Goal: Transaction & Acquisition: Purchase product/service

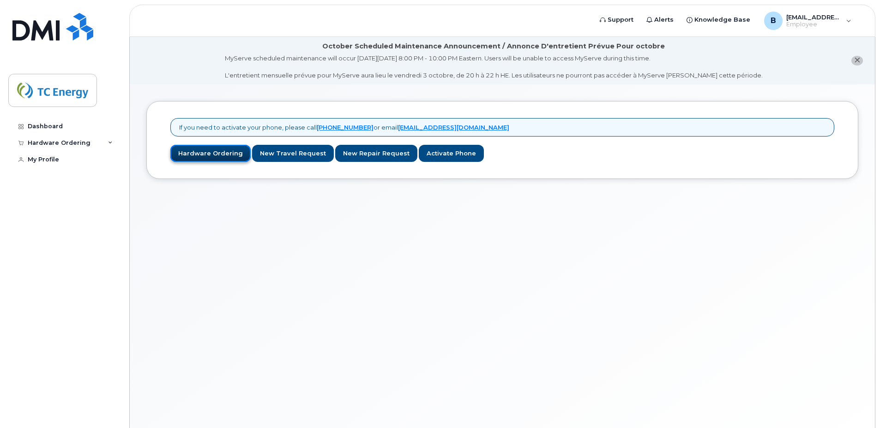
click at [205, 157] on link "Hardware Ordering" at bounding box center [210, 153] width 80 height 17
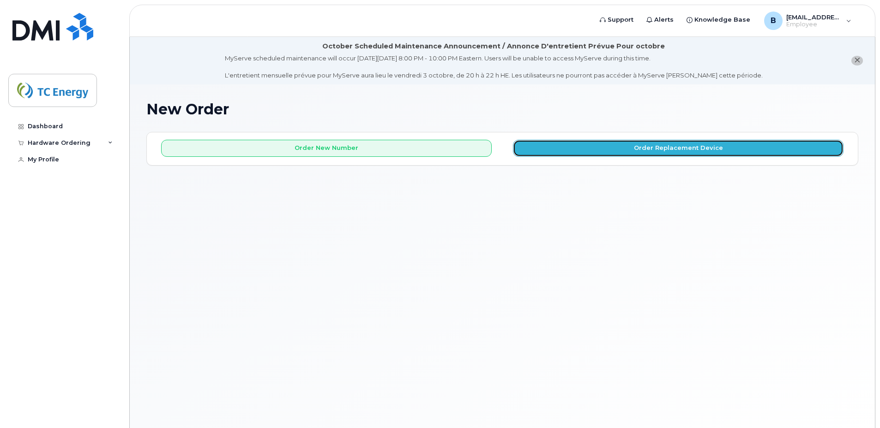
click at [594, 145] on button "Order Replacement Device" at bounding box center [678, 148] width 330 height 17
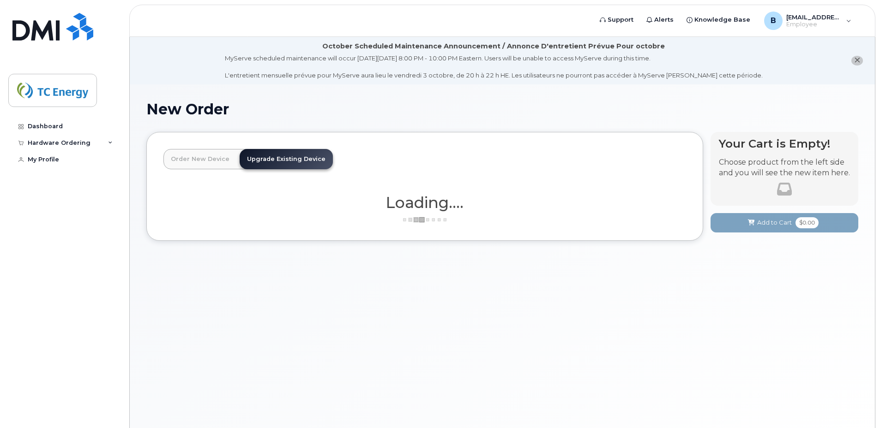
click at [293, 161] on link "Upgrade Existing Device" at bounding box center [286, 159] width 93 height 20
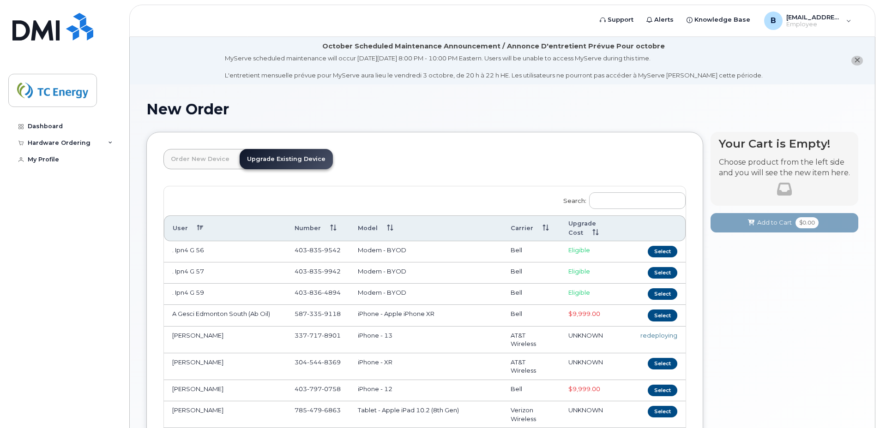
click at [283, 160] on link "Upgrade Existing Device" at bounding box center [286, 159] width 93 height 20
click at [214, 160] on link "Order New Device" at bounding box center [199, 159] width 73 height 20
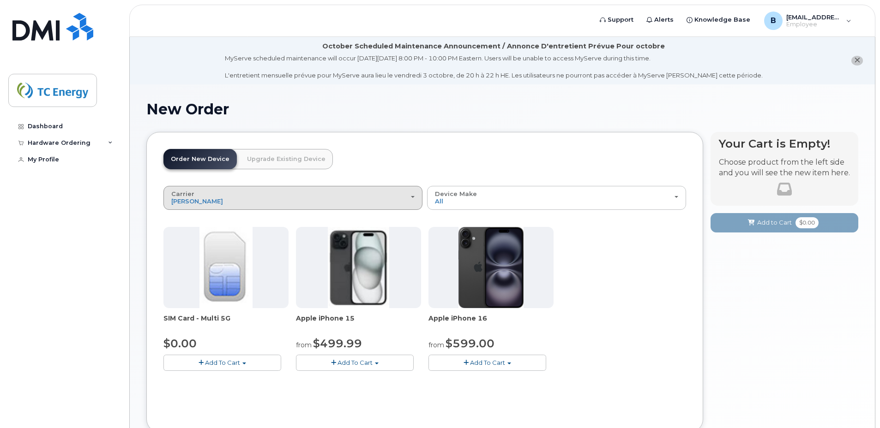
click at [413, 194] on div "Carrier Rogers Bell Verizon Wireless AT&T Wireless" at bounding box center [292, 198] width 243 height 14
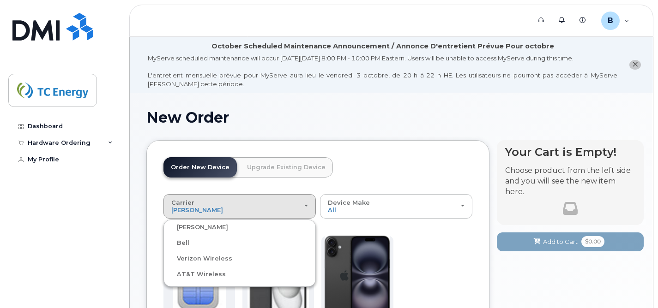
click at [175, 259] on label "Verizon Wireless" at bounding box center [199, 258] width 66 height 11
click at [0, 0] on input "Verizon Wireless" at bounding box center [0, 0] width 0 height 0
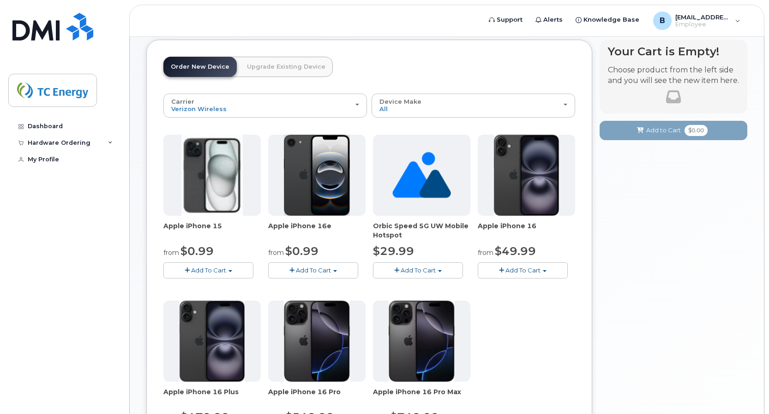
scroll to position [138, 0]
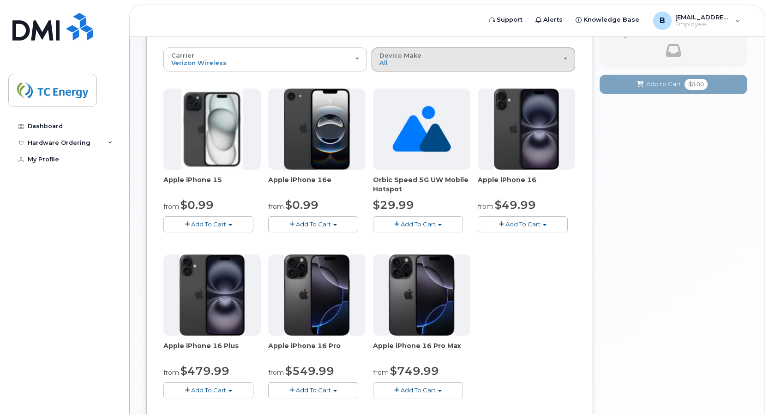
click at [565, 59] on span "button" at bounding box center [565, 59] width 4 height 2
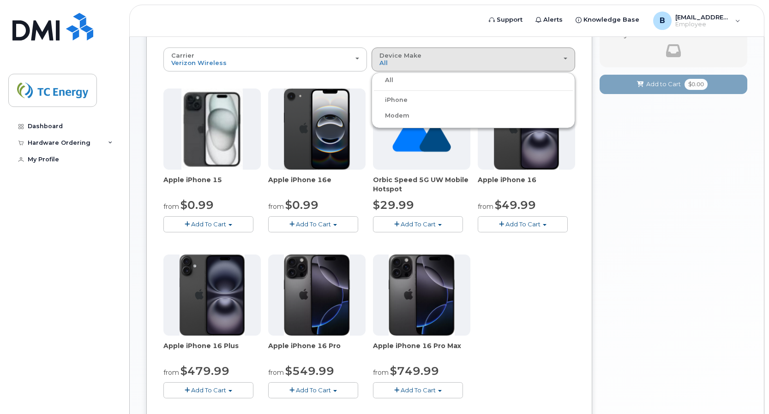
click at [399, 102] on label "iPhone" at bounding box center [391, 100] width 34 height 11
click at [0, 0] on input "iPhone" at bounding box center [0, 0] width 0 height 0
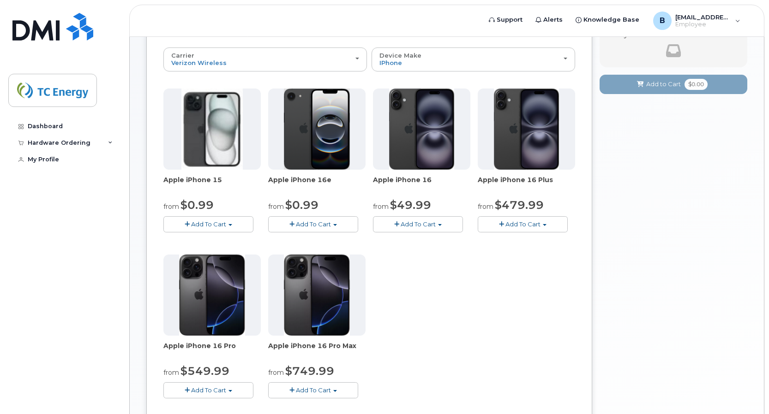
click at [401, 221] on span "Add To Cart" at bounding box center [418, 224] width 35 height 7
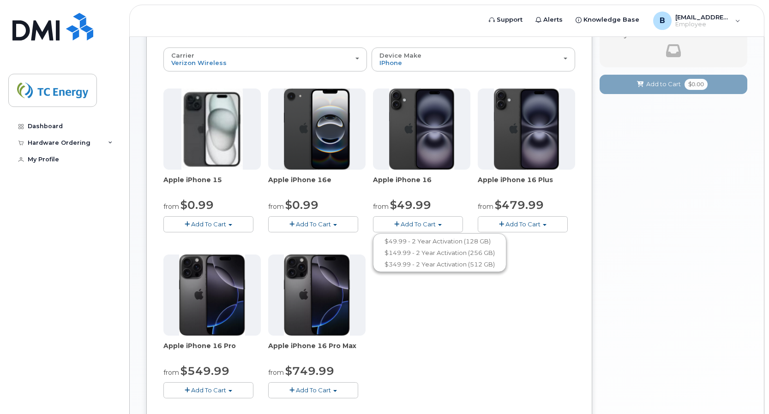
scroll to position [231, 0]
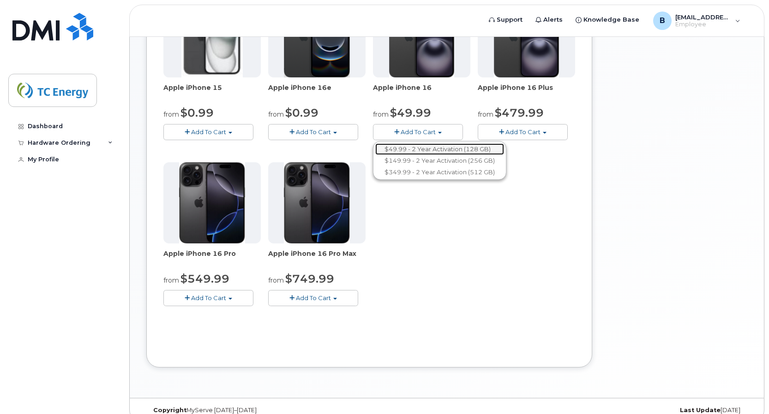
click at [418, 151] on link "$49.99 - 2 Year Activation (128 GB)" at bounding box center [439, 150] width 129 height 12
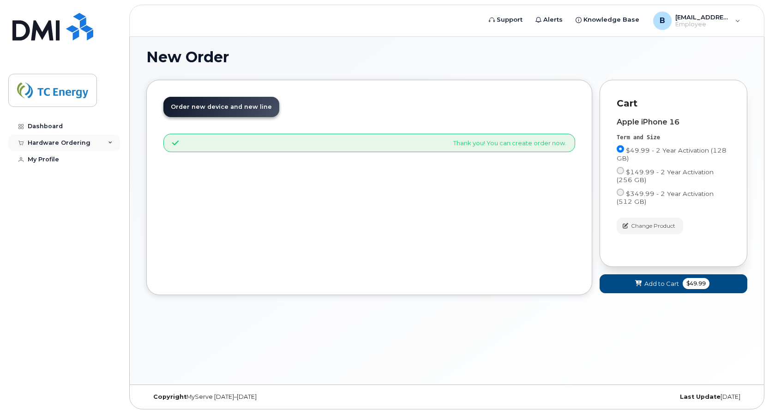
click at [84, 144] on div "Hardware Ordering" at bounding box center [59, 142] width 63 height 7
click at [54, 128] on div "Dashboard" at bounding box center [45, 126] width 35 height 7
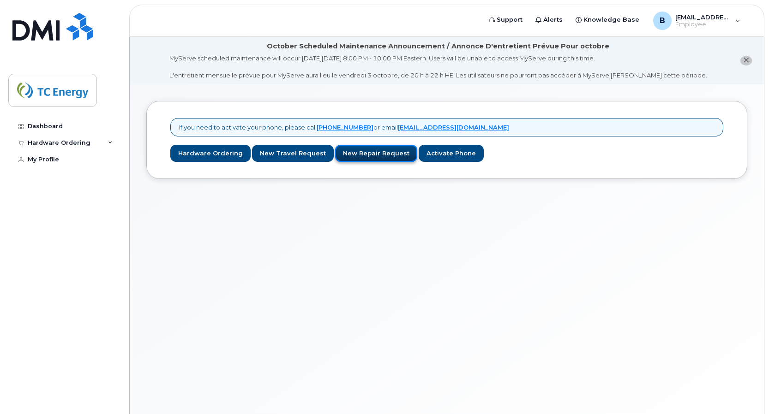
click at [347, 151] on link "New Repair Request" at bounding box center [376, 153] width 82 height 17
click at [228, 157] on link "Hardware Ordering" at bounding box center [210, 153] width 80 height 17
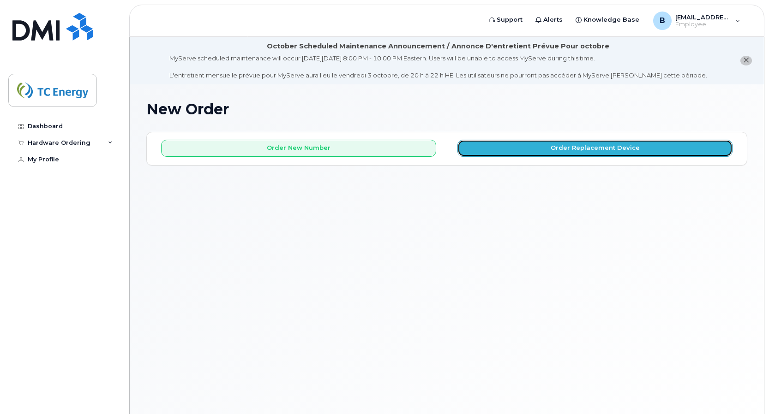
click at [627, 148] on button "Order Replacement Device" at bounding box center [594, 148] width 275 height 17
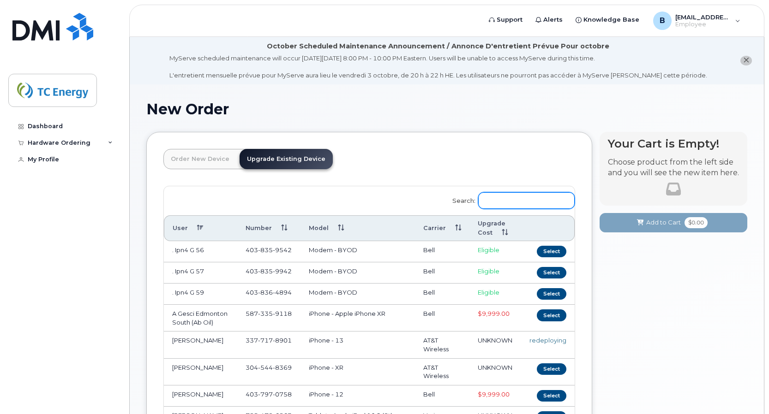
click at [511, 202] on input "Search:" at bounding box center [526, 200] width 96 height 17
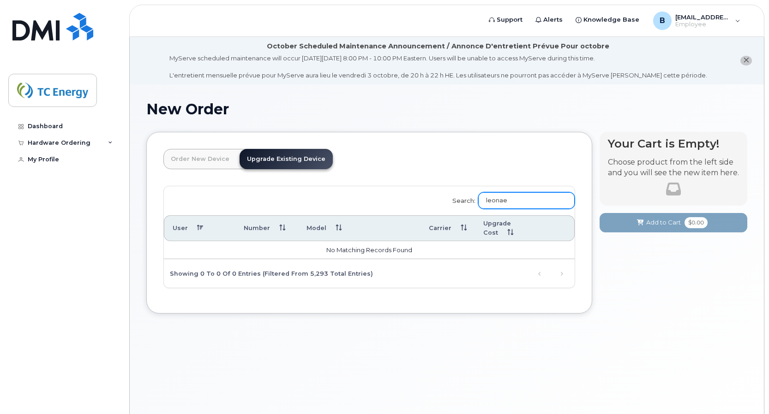
type input "leonaed"
drag, startPoint x: 554, startPoint y: 200, endPoint x: 444, endPoint y: 199, distance: 109.4
click at [444, 199] on div "Search: leonaed User Number Model Carrier Upgrade Cost" at bounding box center [369, 237] width 411 height 102
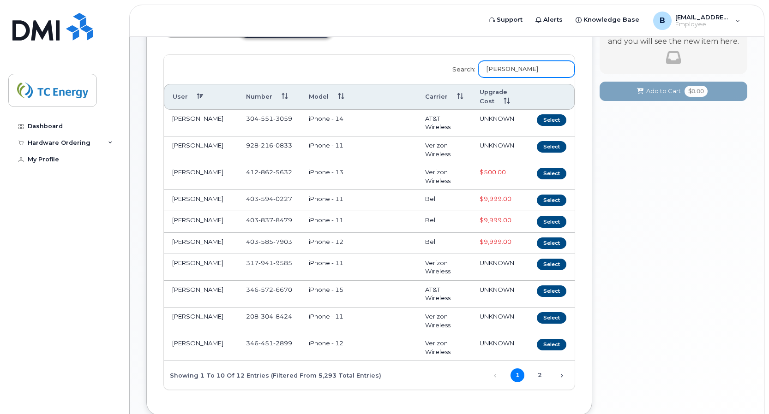
scroll to position [138, 0]
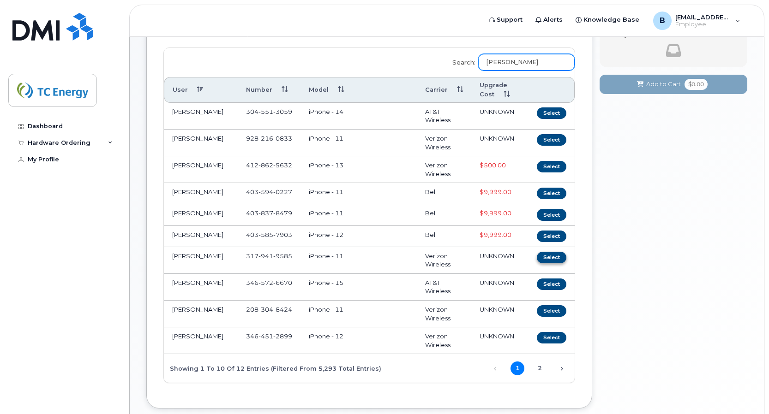
type input "[PERSON_NAME]"
click at [551, 263] on button "Select" at bounding box center [552, 258] width 30 height 12
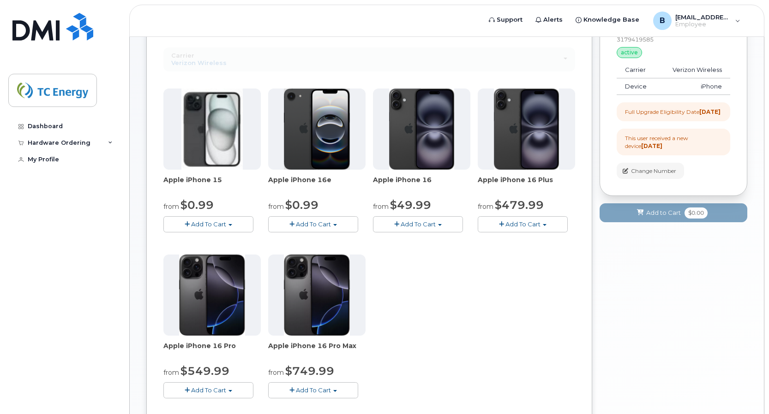
click at [442, 226] on span "button" at bounding box center [440, 225] width 4 height 2
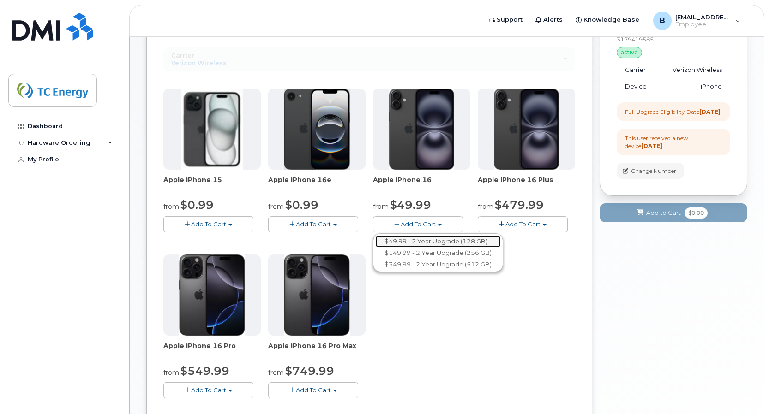
click at [441, 242] on link "$49.99 - 2 Year Upgrade (128 GB)" at bounding box center [438, 242] width 126 height 12
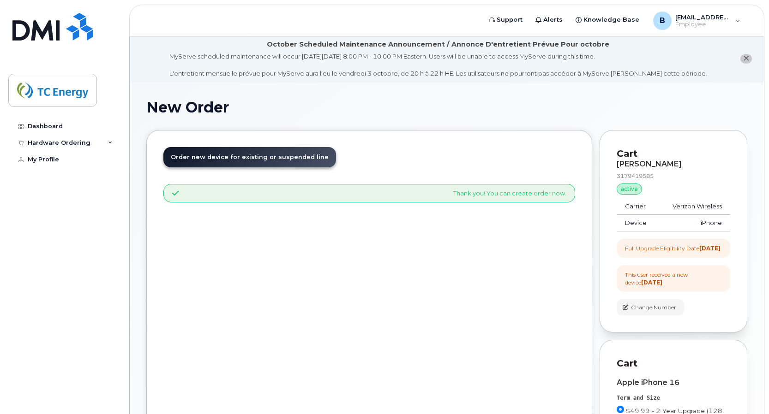
scroll to position [0, 0]
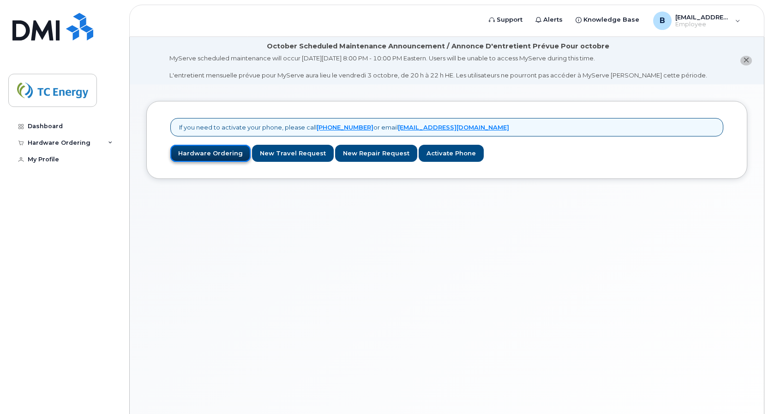
click at [192, 155] on link "Hardware Ordering" at bounding box center [210, 153] width 80 height 17
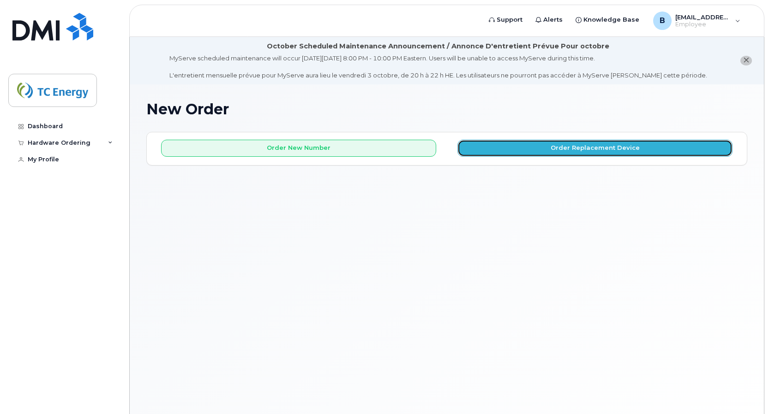
click at [589, 152] on button "Order Replacement Device" at bounding box center [594, 148] width 275 height 17
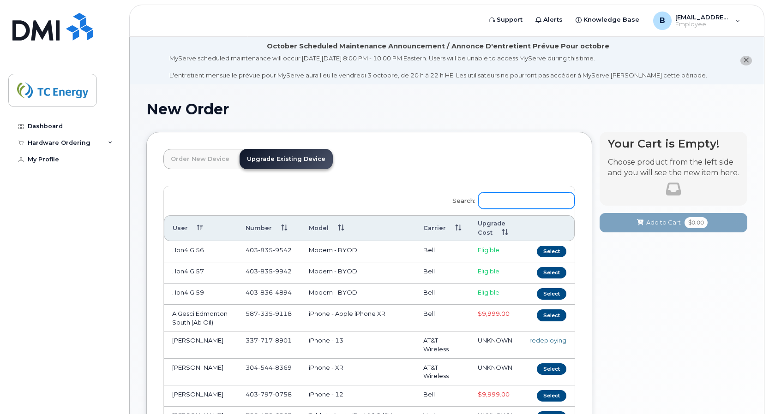
click at [515, 203] on input "Search:" at bounding box center [526, 200] width 96 height 17
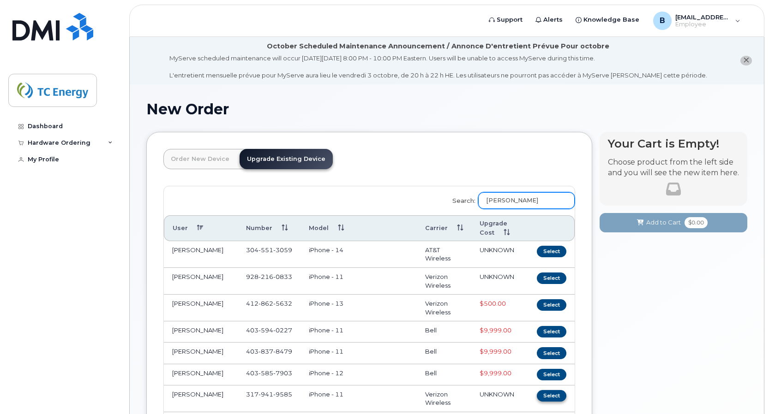
type input "[PERSON_NAME]"
click at [545, 402] on button "Select" at bounding box center [552, 396] width 30 height 12
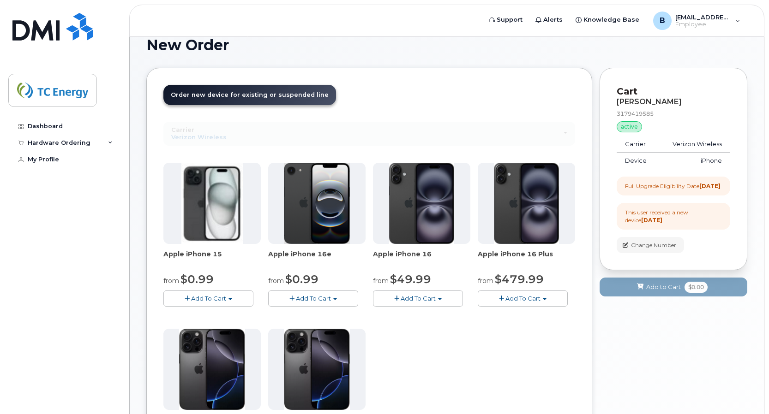
scroll to position [92, 0]
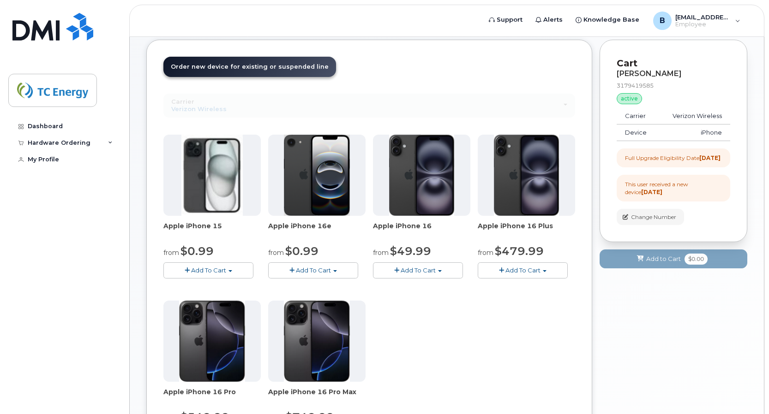
click at [437, 269] on button "Add To Cart" at bounding box center [418, 271] width 90 height 16
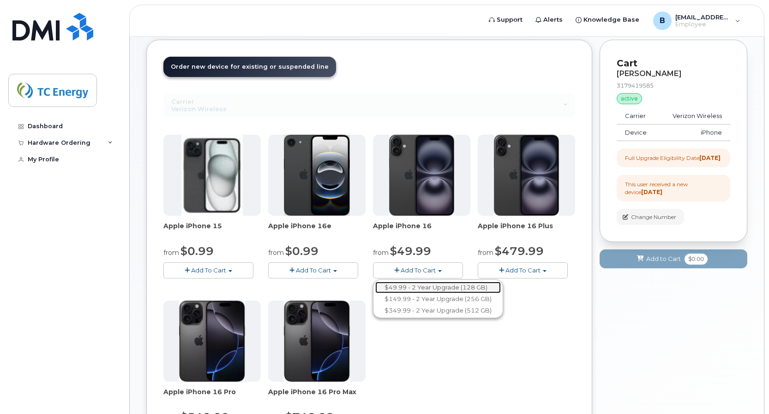
click at [444, 286] on link "$49.99 - 2 Year Upgrade (128 GB)" at bounding box center [438, 288] width 126 height 12
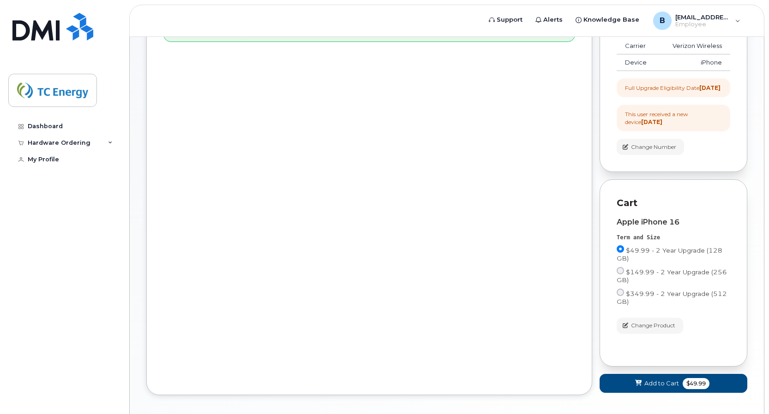
scroll to position [185, 0]
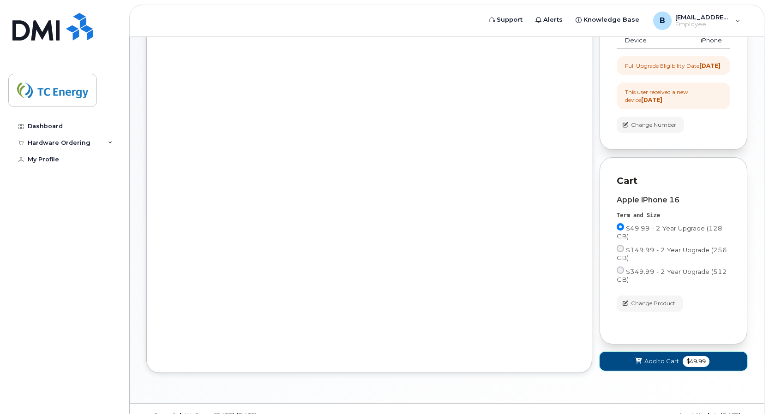
click at [645, 366] on span "Add to Cart" at bounding box center [661, 361] width 35 height 9
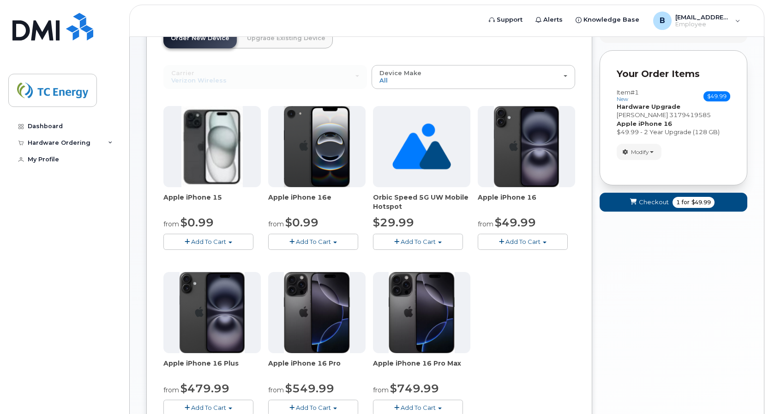
scroll to position [92, 0]
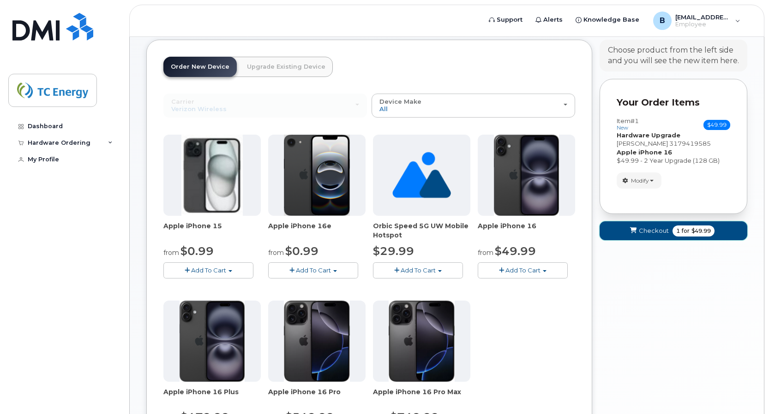
click at [637, 229] on span "submit" at bounding box center [633, 231] width 9 height 9
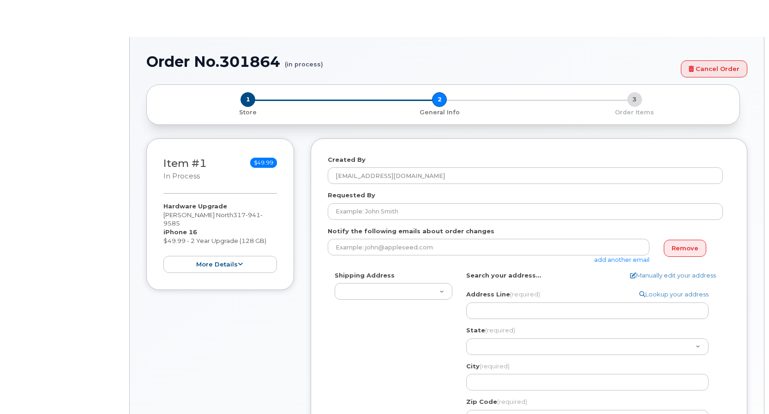
select select
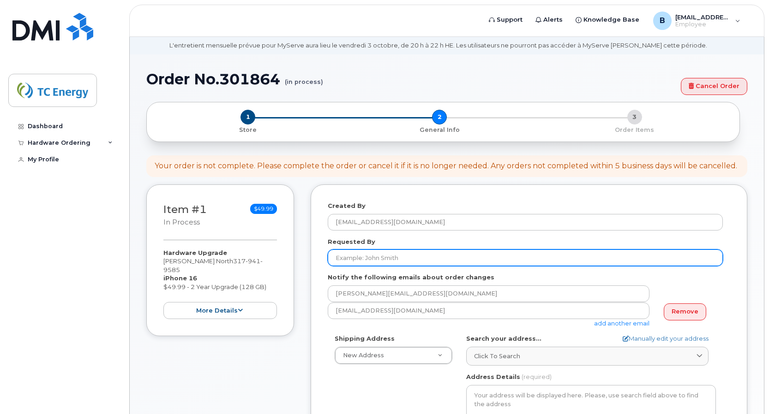
scroll to position [46, 0]
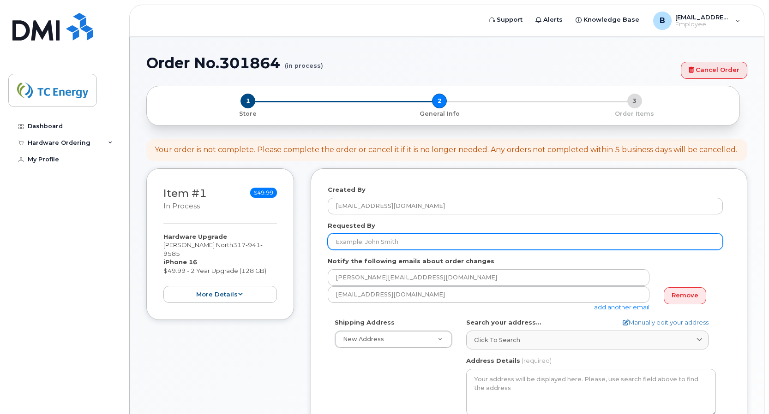
click at [426, 239] on input "Requested By" at bounding box center [525, 242] width 395 height 17
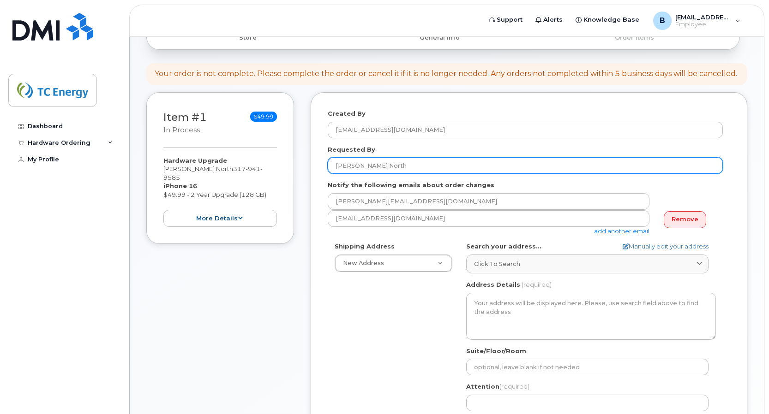
scroll to position [138, 0]
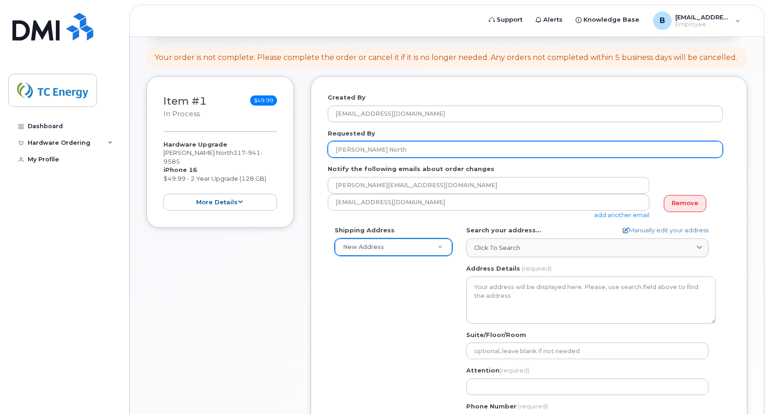
type input "[PERSON_NAME] North"
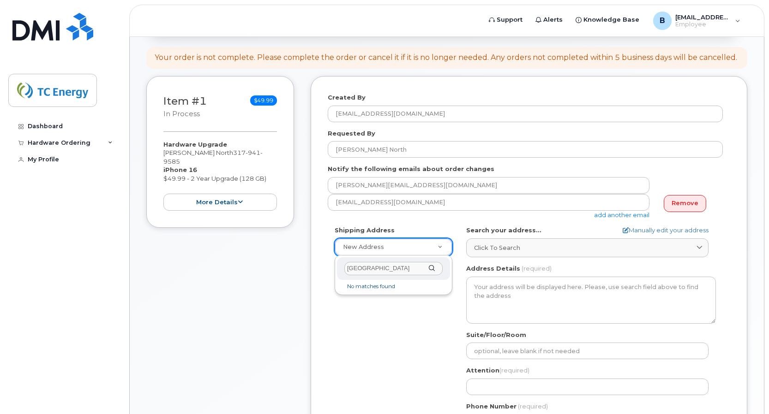
type input "[GEOGRAPHIC_DATA]"
click at [432, 270] on div "[GEOGRAPHIC_DATA]" at bounding box center [393, 268] width 113 height 23
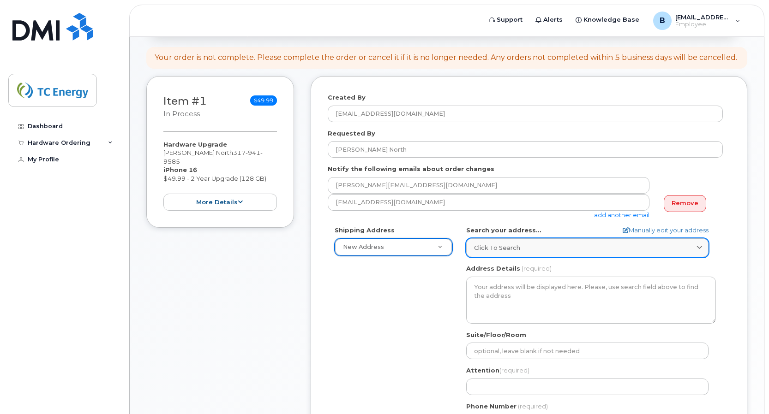
click at [523, 248] on div "Click to search" at bounding box center [587, 248] width 227 height 9
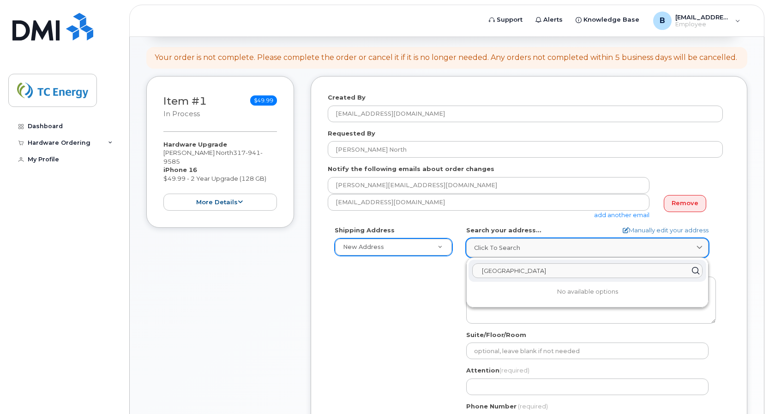
type input "[GEOGRAPHIC_DATA]"
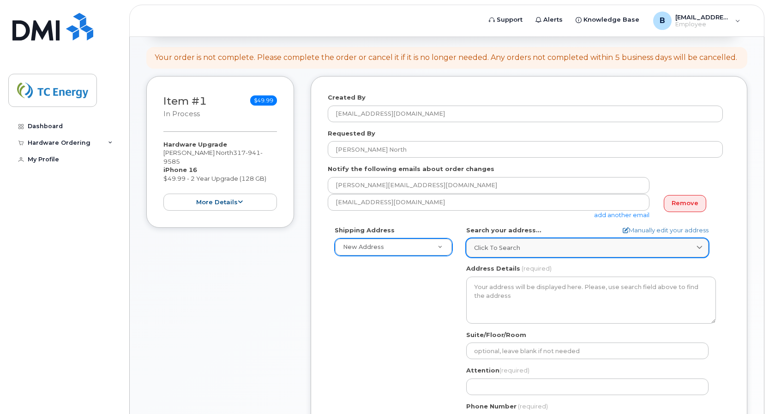
click at [702, 251] on icon at bounding box center [699, 248] width 6 height 6
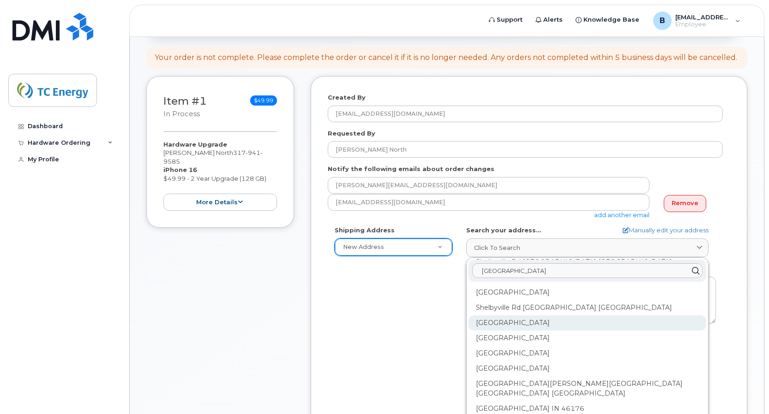
scroll to position [92, 0]
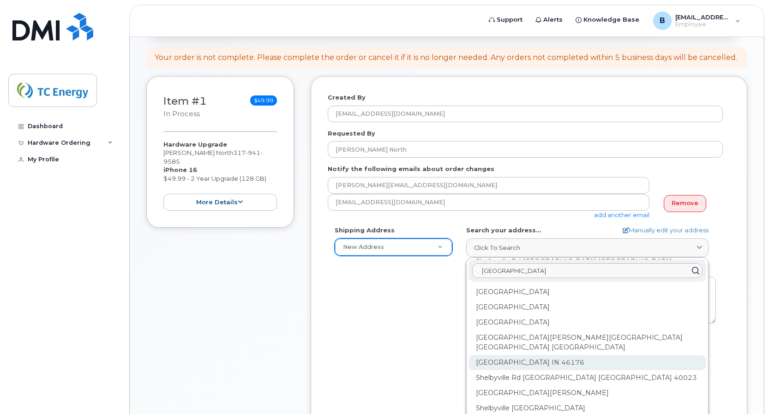
click at [523, 355] on div "Shelbyville IN 46176" at bounding box center [587, 362] width 238 height 15
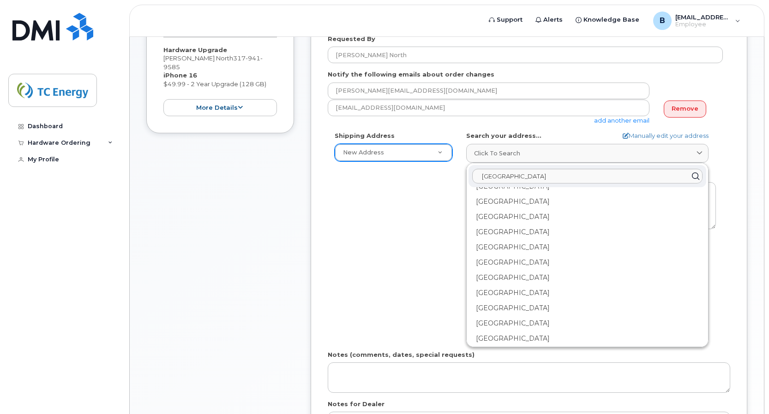
scroll to position [1385, 0]
click at [541, 335] on div "Shelbyville IN 46176" at bounding box center [587, 336] width 238 height 15
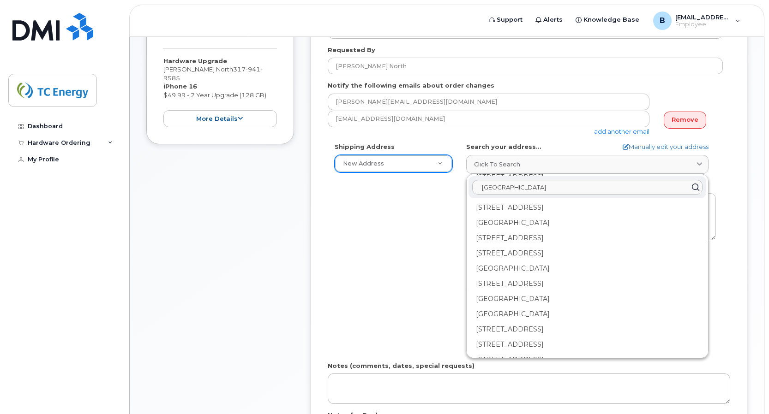
scroll to position [222, 0]
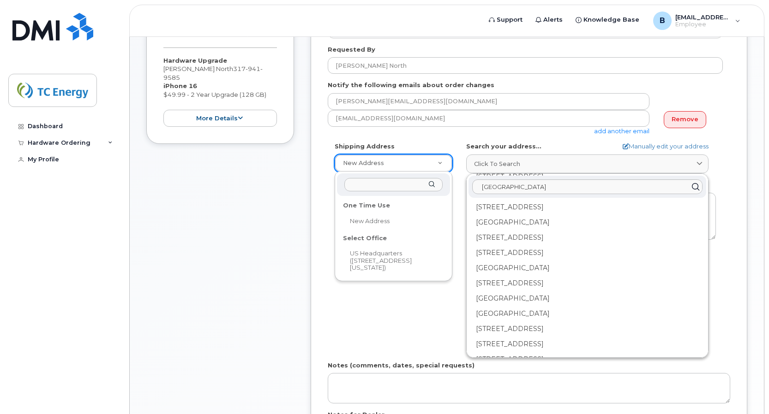
click at [380, 240] on div "Select Office" at bounding box center [394, 238] width 108 height 14
click at [358, 240] on div "Select Office" at bounding box center [394, 238] width 108 height 14
click at [352, 205] on div "One Time Use" at bounding box center [394, 206] width 108 height 14
click at [343, 237] on div "Select Office" at bounding box center [394, 238] width 108 height 14
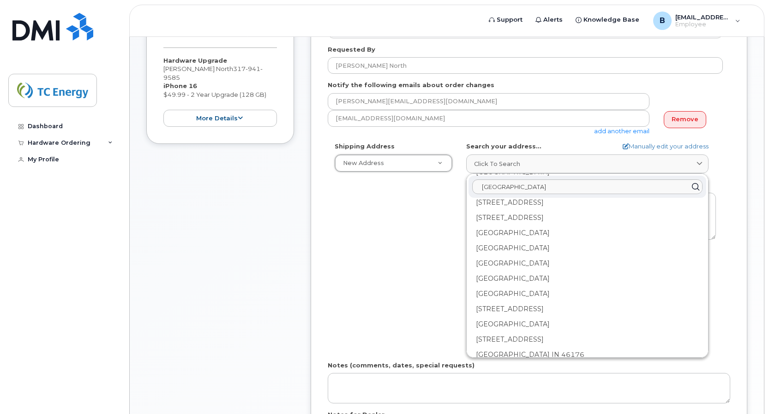
scroll to position [1385, 0]
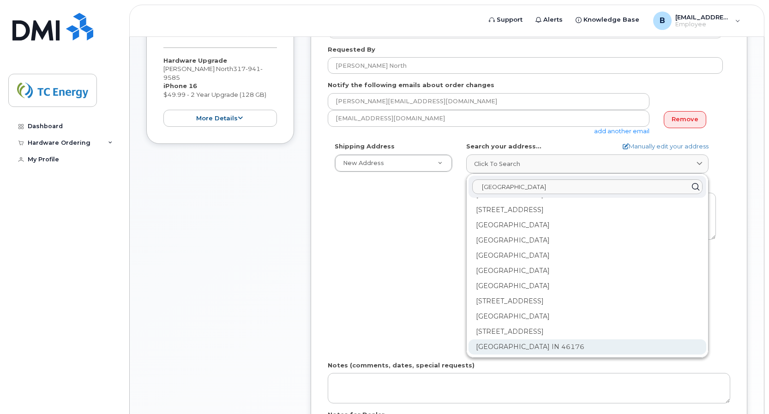
click at [509, 347] on div "Shelbyville IN 46176" at bounding box center [587, 347] width 238 height 15
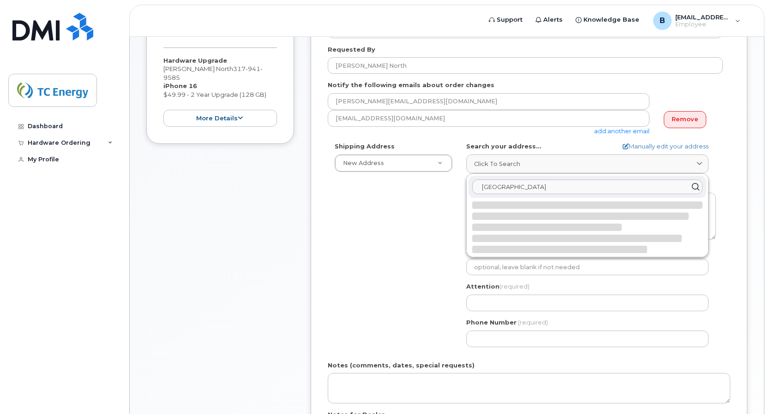
scroll to position [0, 0]
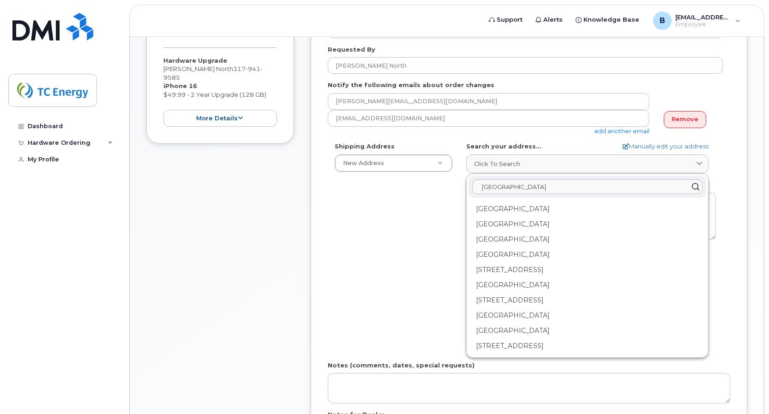
click at [383, 261] on div "Shipping Address New Address New Address US Headquarters (700 Louisiana Street)…" at bounding box center [525, 248] width 395 height 212
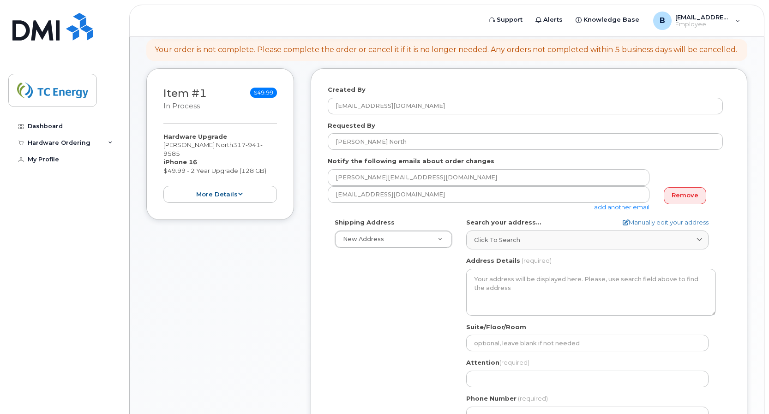
scroll to position [130, 0]
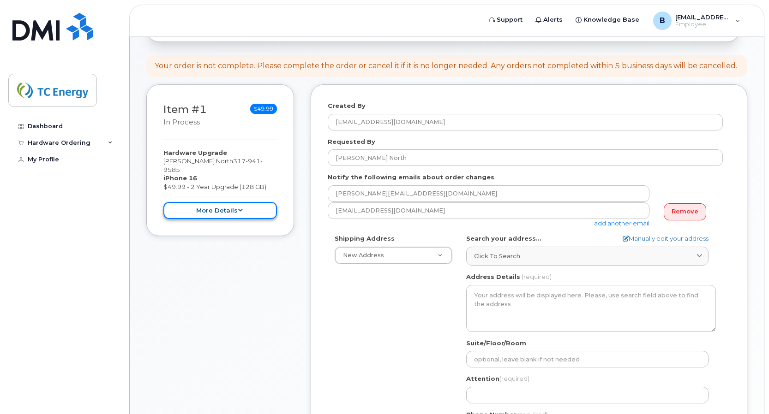
click at [238, 208] on icon at bounding box center [240, 211] width 5 height 6
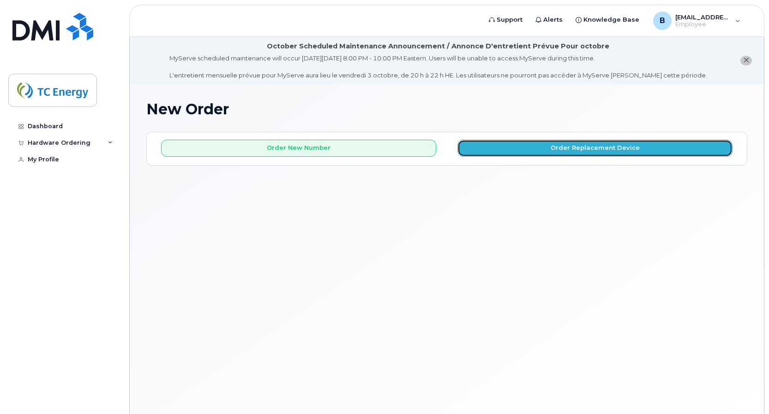
click at [605, 152] on button "Order Replacement Device" at bounding box center [594, 148] width 275 height 17
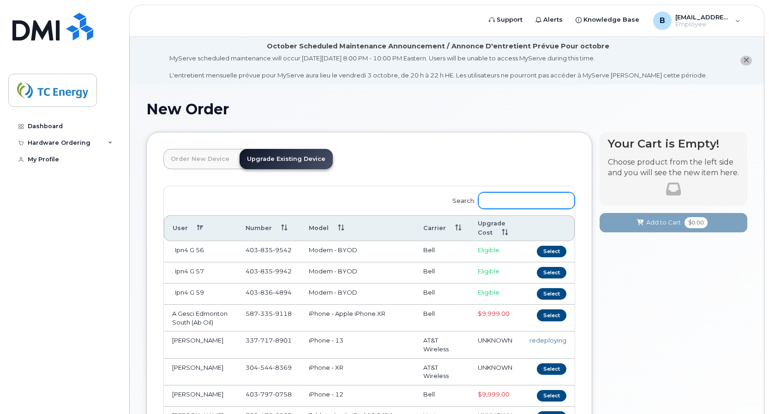
click at [509, 199] on input "Search:" at bounding box center [526, 200] width 96 height 17
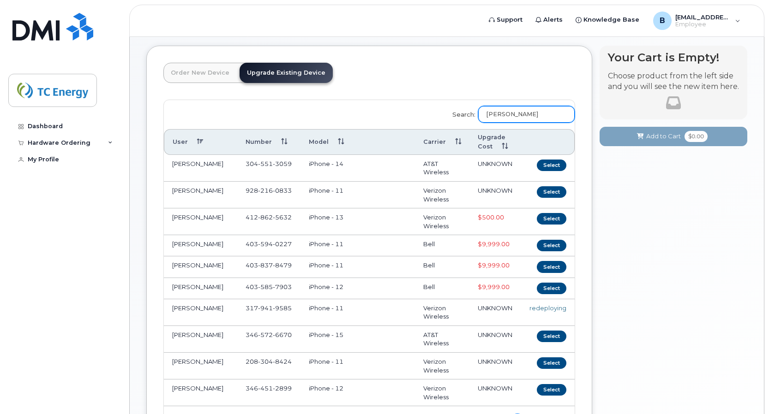
scroll to position [92, 0]
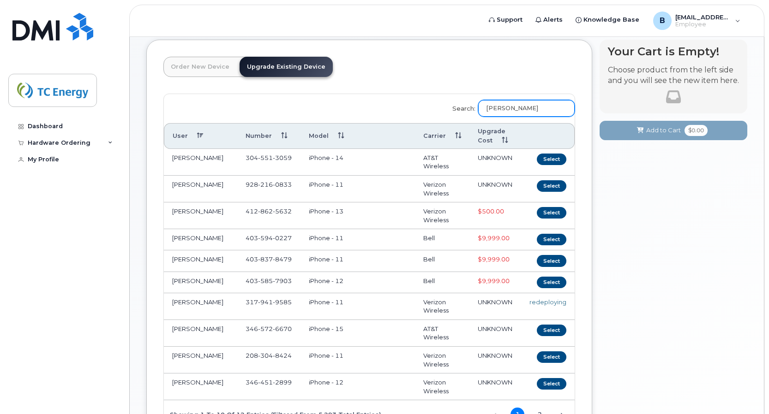
type input "Bryan l"
click at [540, 307] on div "redeploying" at bounding box center [547, 302] width 37 height 9
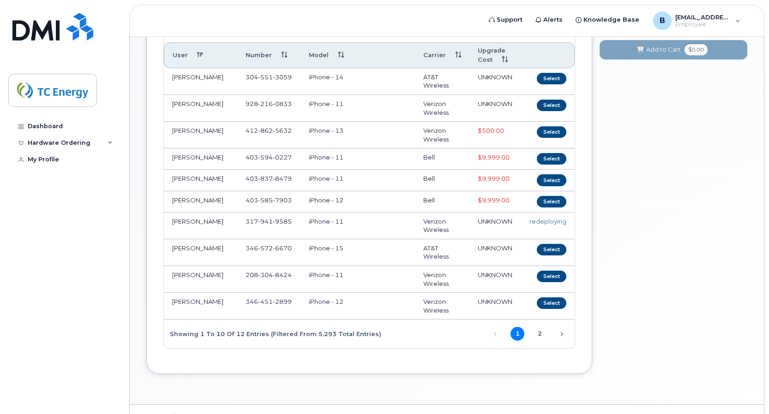
scroll to position [185, 0]
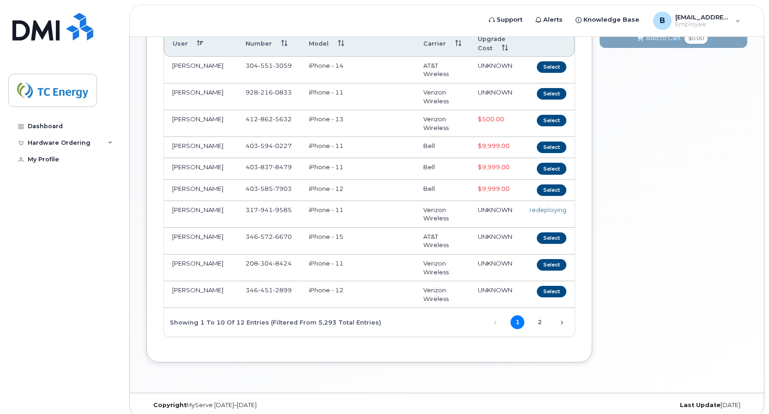
click at [214, 216] on td "BRYAN LEONARD" at bounding box center [200, 214] width 73 height 27
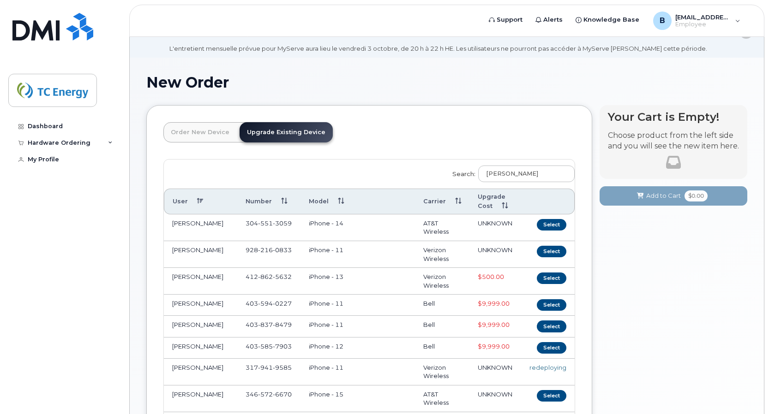
scroll to position [0, 0]
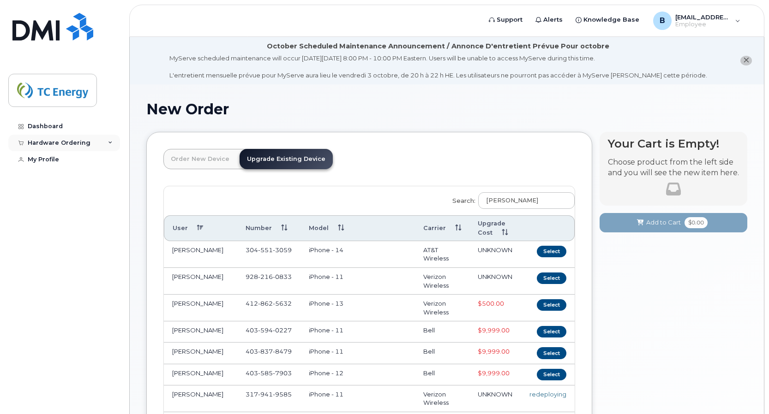
click at [105, 140] on div "Hardware Ordering" at bounding box center [64, 143] width 112 height 17
click at [51, 162] on div "My Orders" at bounding box center [48, 160] width 33 height 8
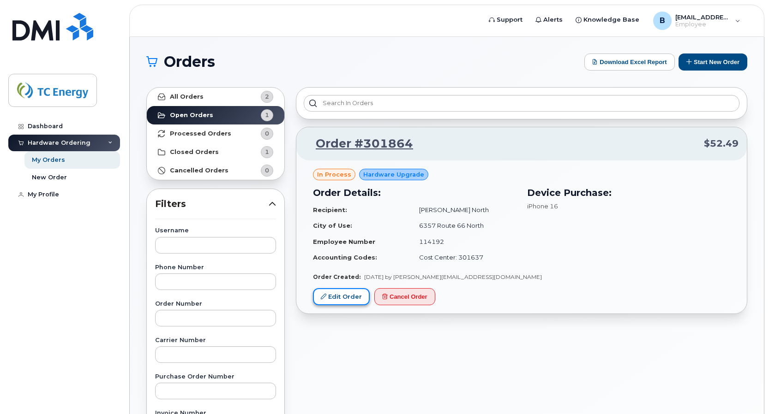
click at [353, 299] on link "Edit Order" at bounding box center [341, 296] width 57 height 17
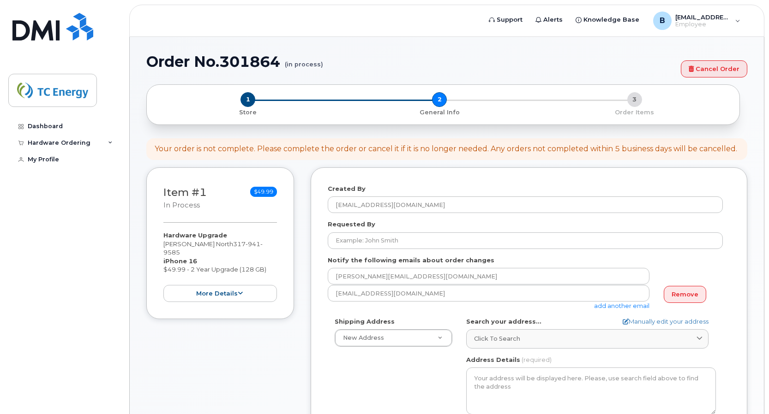
select select
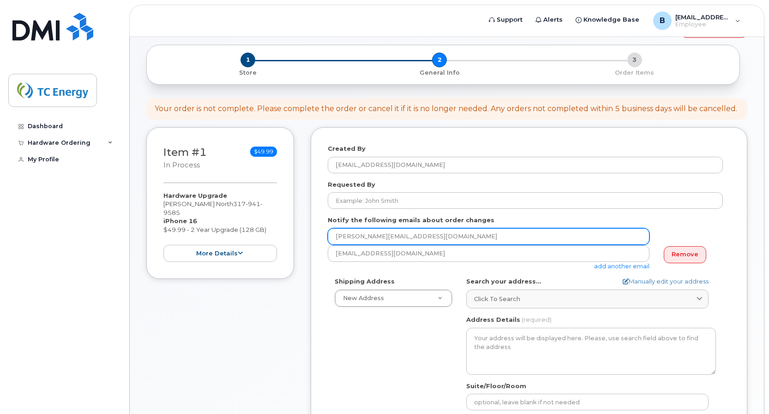
scroll to position [92, 0]
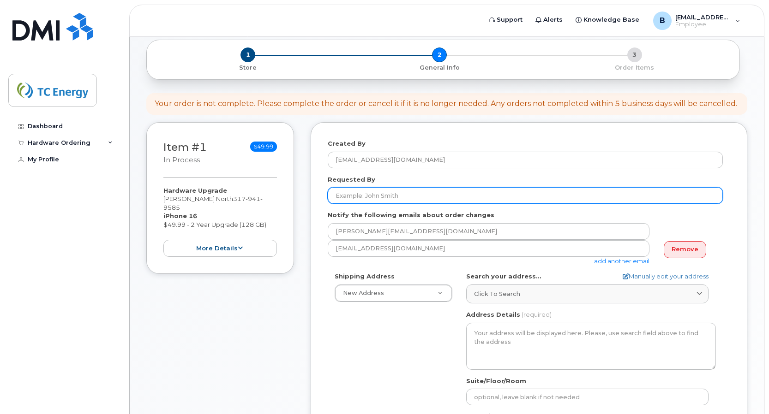
click at [462, 192] on input "Requested By" at bounding box center [525, 195] width 395 height 17
type input "b"
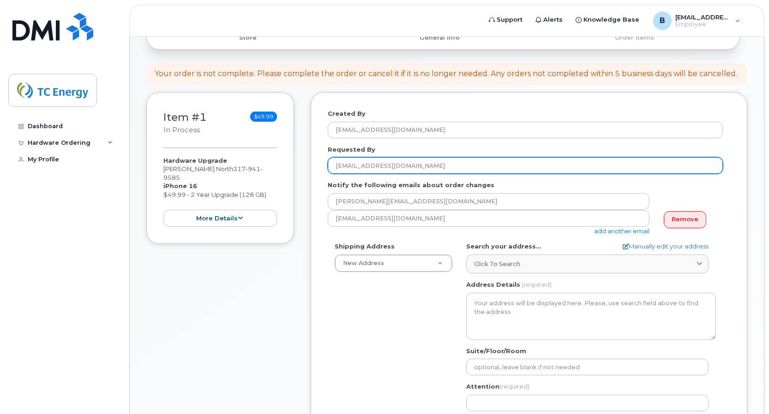
scroll to position [138, 0]
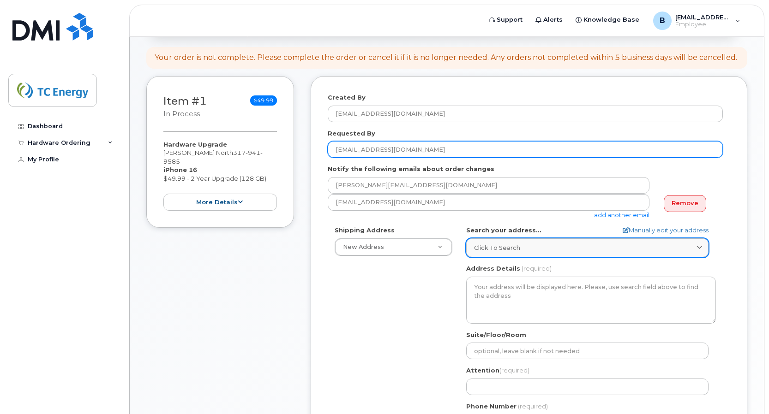
type input "[EMAIL_ADDRESS][DOMAIN_NAME]"
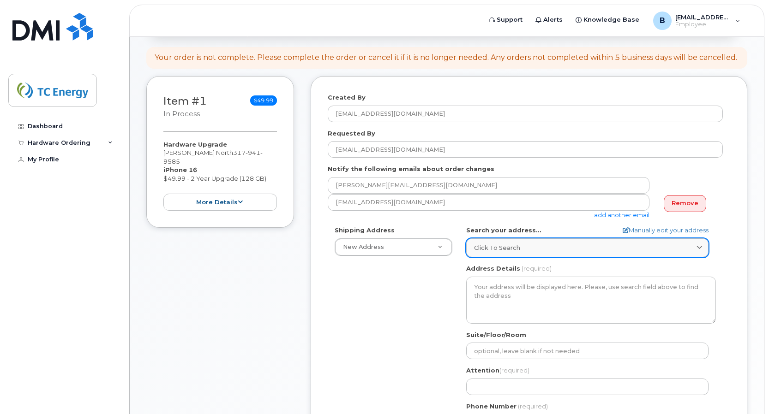
click at [512, 244] on span "Click to search" at bounding box center [497, 248] width 46 height 9
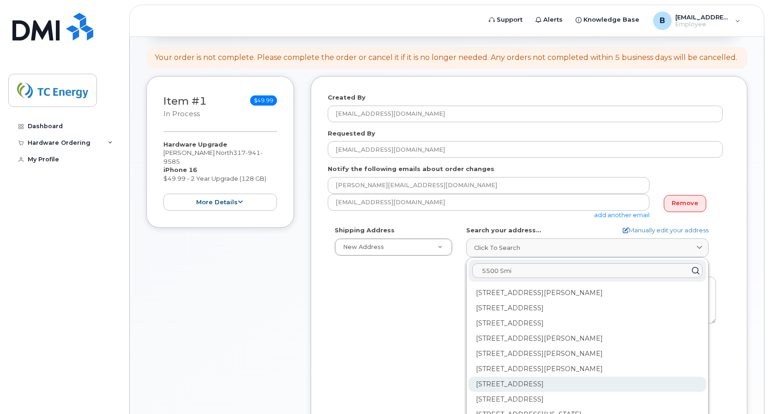
type input "5500 Smi"
click at [603, 385] on div "[STREET_ADDRESS]" at bounding box center [587, 384] width 238 height 15
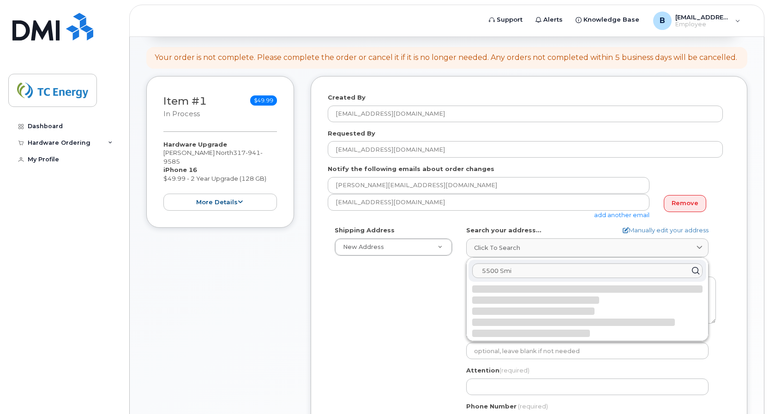
select select
type textarea "[STREET_ADDRESS]"
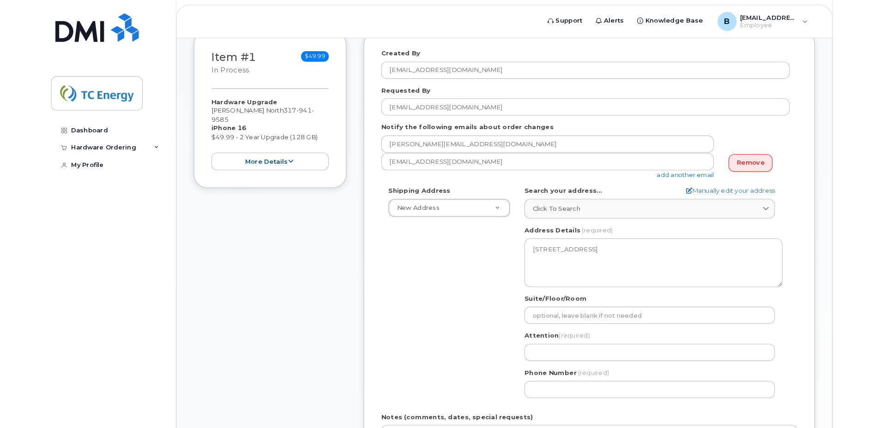
scroll to position [231, 0]
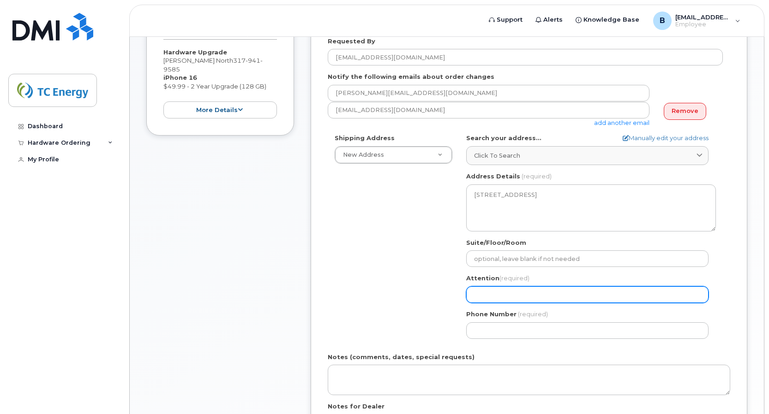
click at [514, 299] on input "Attention (required)" at bounding box center [587, 295] width 242 height 17
select select
type input "B"
select select
type input "Br"
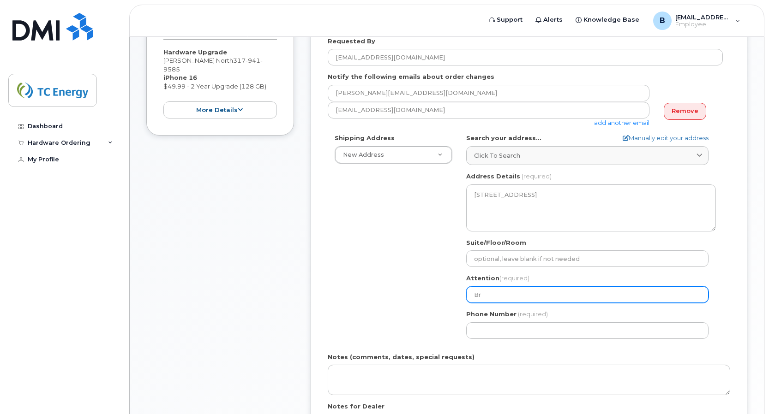
select select
type input "Bry"
select select
type input "Brya"
select select
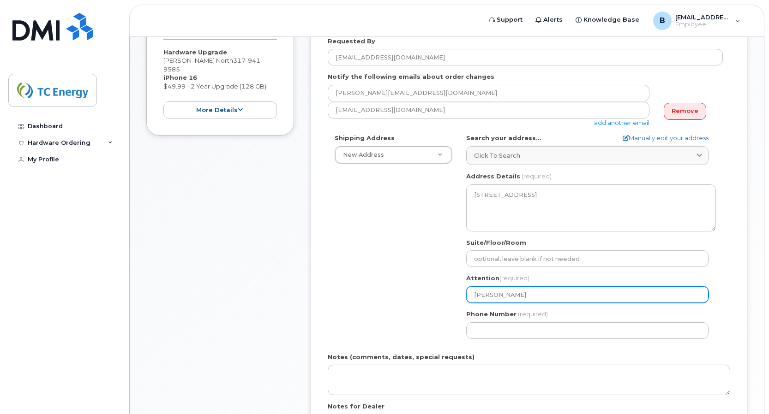
type input "Bryan L"
select select
type input "Bryan Le"
select select
type input "Bryan Leo"
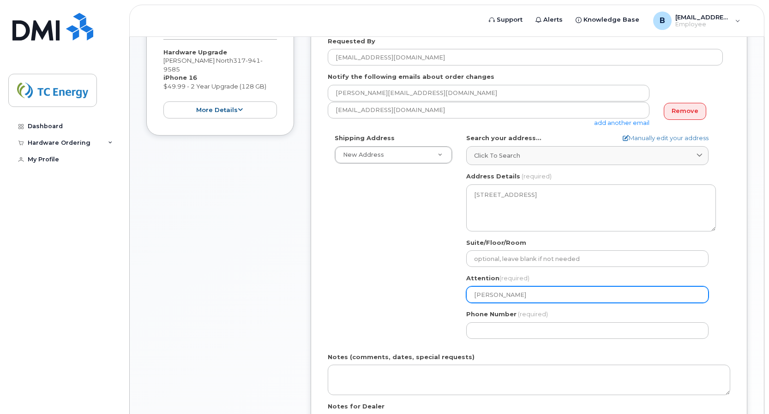
select select
type input "Bryan Leon"
select select
type input "Bryan Leona"
select select
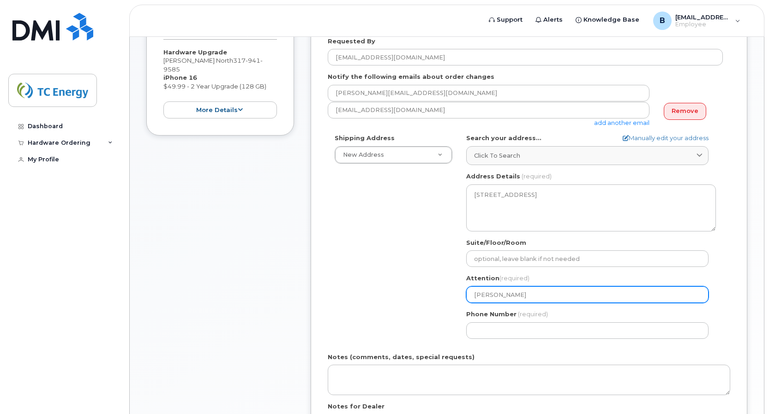
type input "Bryan Leonar"
select select
type input "[PERSON_NAME]"
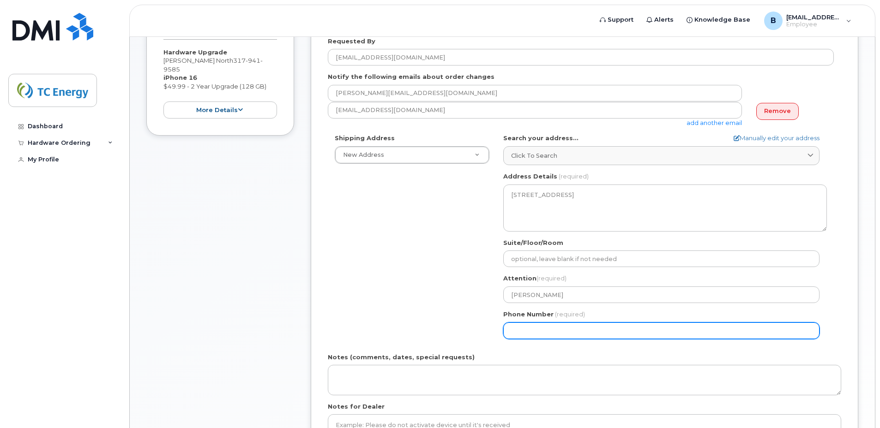
click at [585, 323] on input "Phone Number" at bounding box center [661, 331] width 316 height 17
type input "317"
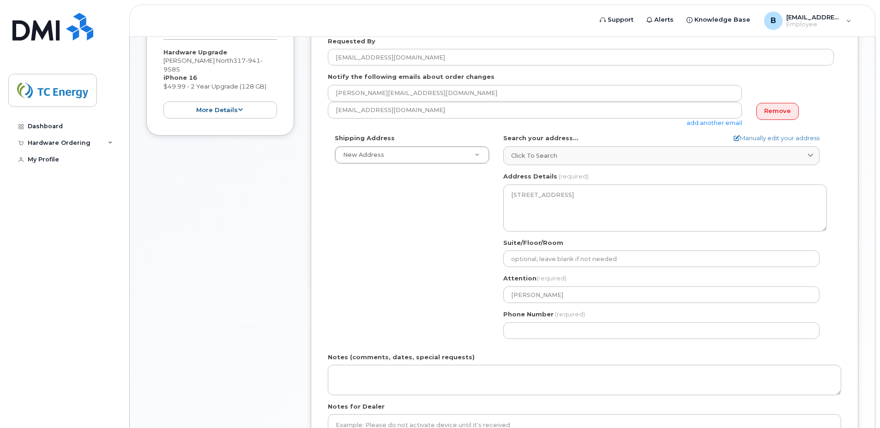
click at [390, 293] on div "Shipping Address New Address New Address US Headquarters (700 Louisiana Street)…" at bounding box center [581, 240] width 506 height 212
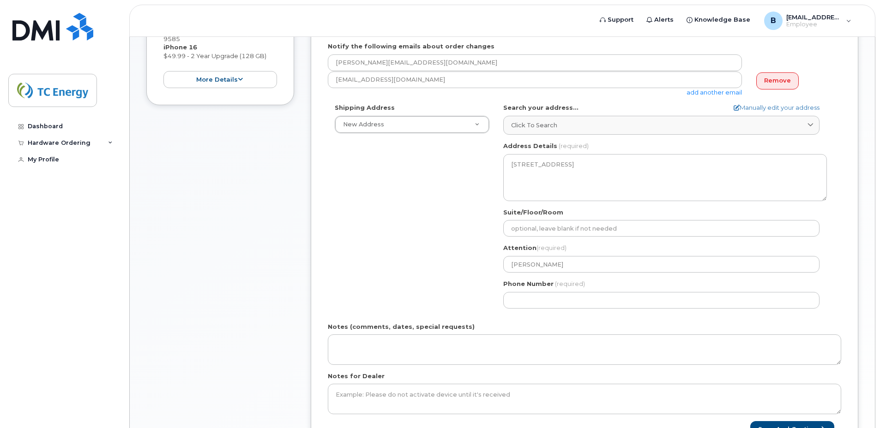
scroll to position [277, 0]
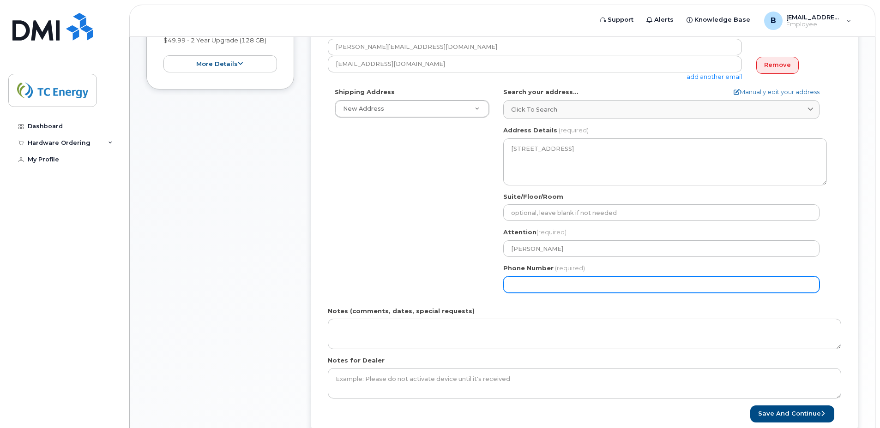
click at [551, 287] on input "Phone Number" at bounding box center [661, 284] width 316 height 17
type input "317"
click at [681, 284] on input "Phone Number" at bounding box center [661, 284] width 316 height 17
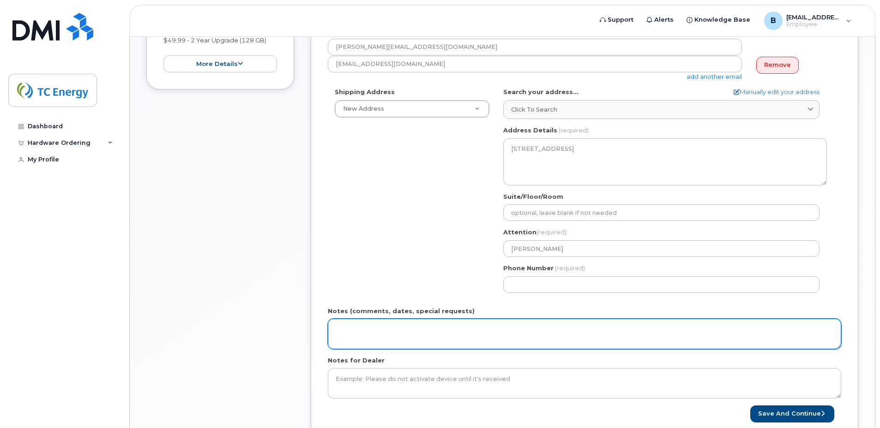
click at [697, 320] on textarea "Notes (comments, dates, special requests)" at bounding box center [584, 334] width 513 height 30
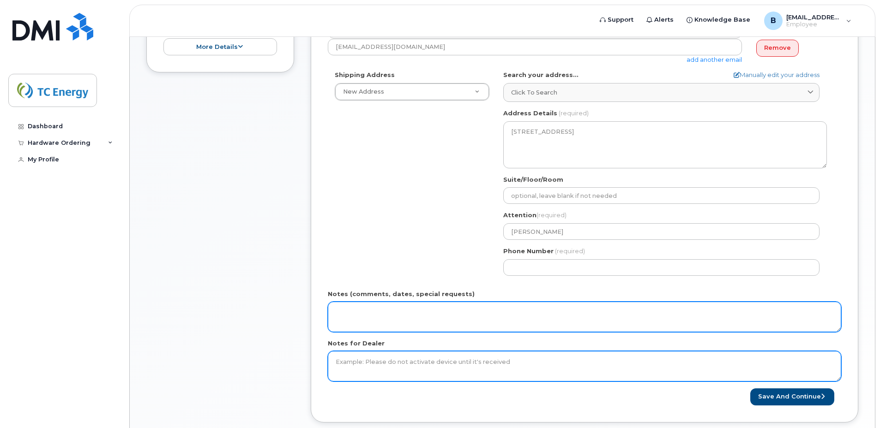
scroll to position [323, 0]
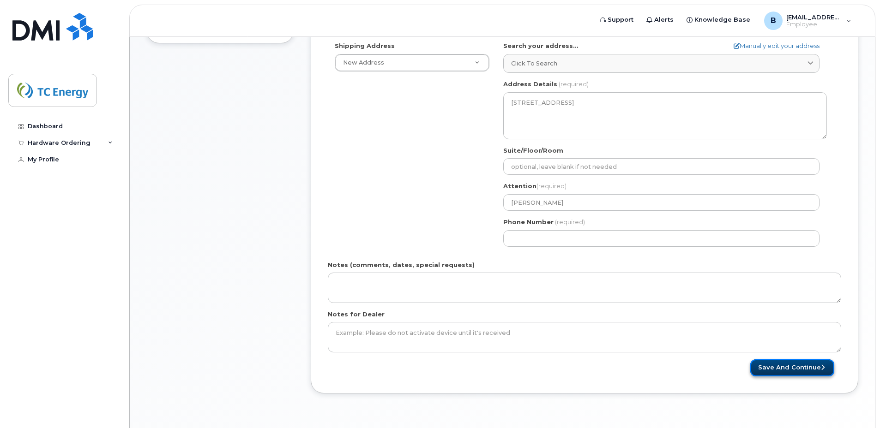
click at [768, 367] on button "Save and Continue" at bounding box center [792, 367] width 84 height 17
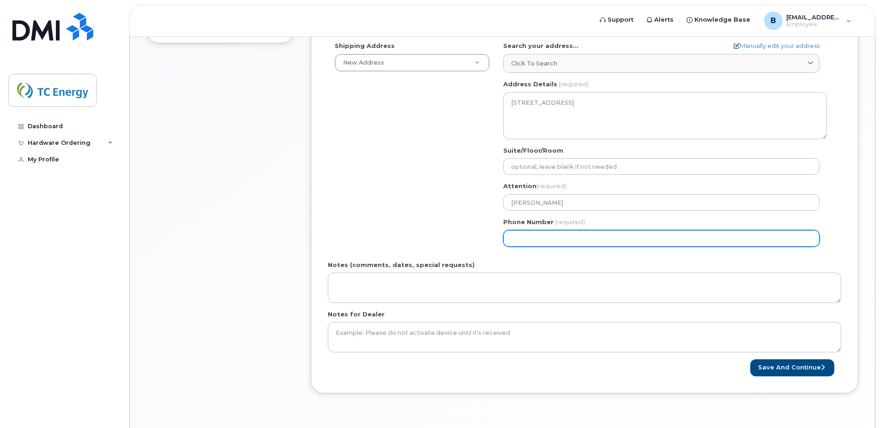
drag, startPoint x: 570, startPoint y: 237, endPoint x: 434, endPoint y: 235, distance: 136.1
click at [434, 235] on div "Shipping Address New Address New Address US Headquarters (700 Louisiana Street)…" at bounding box center [581, 148] width 506 height 212
type input "317941958"
select select
type input "3179419585"
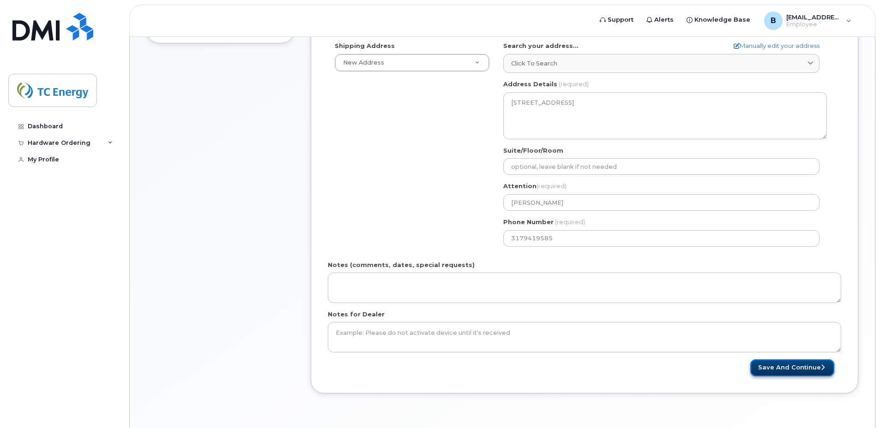
click at [768, 371] on button "Save and Continue" at bounding box center [792, 367] width 84 height 17
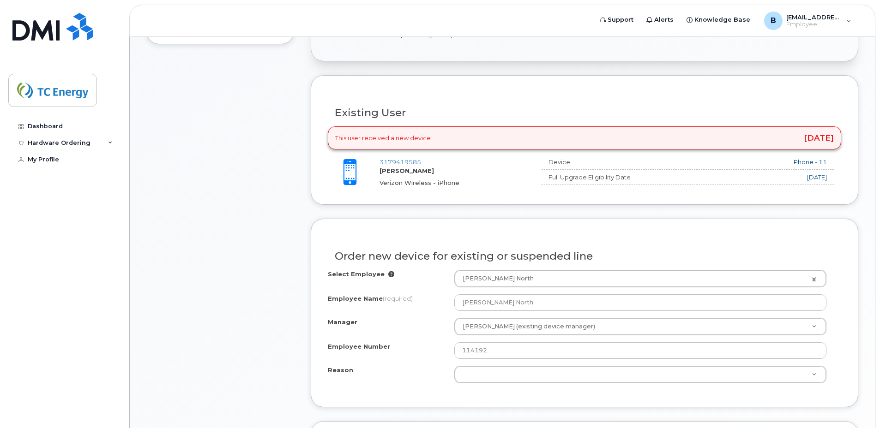
scroll to position [323, 0]
click at [402, 136] on div "This user received a new device 3 years ago" at bounding box center [584, 138] width 513 height 24
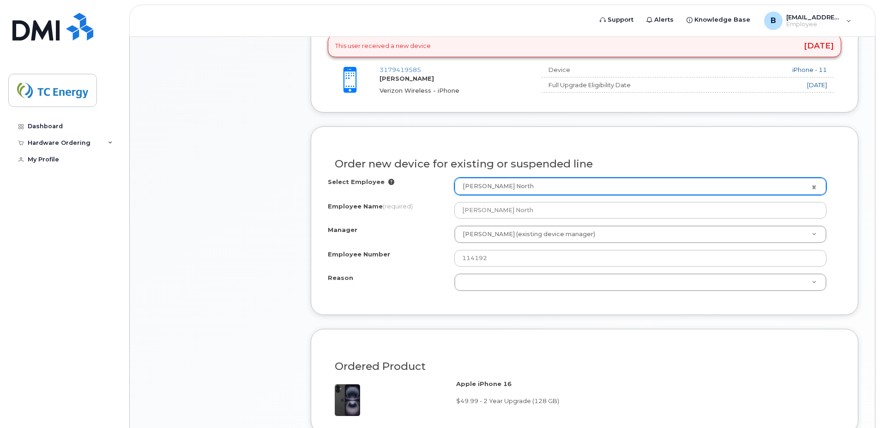
scroll to position [415, 0]
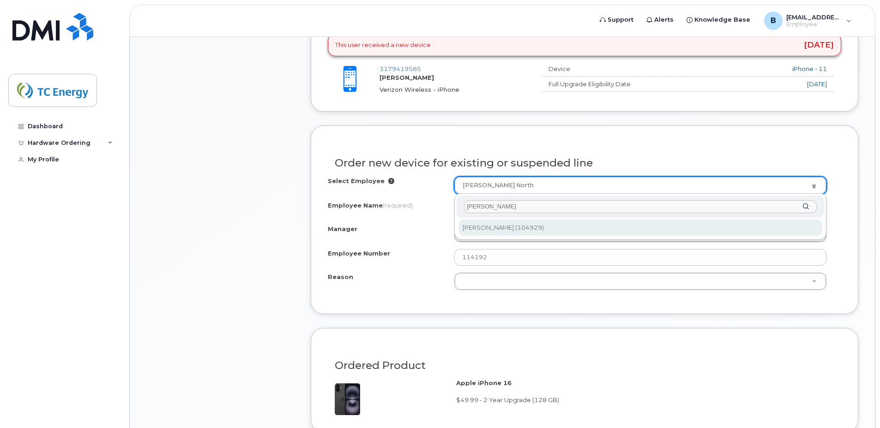
type input "[PERSON_NAME]"
type input "1366921"
type input "[PERSON_NAME]"
type input "104929"
select select "1395503"
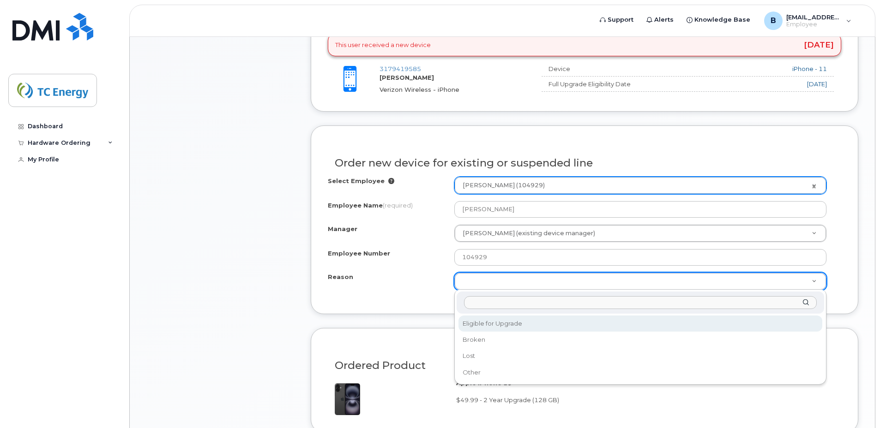
select select "eligible_for_upgrade"
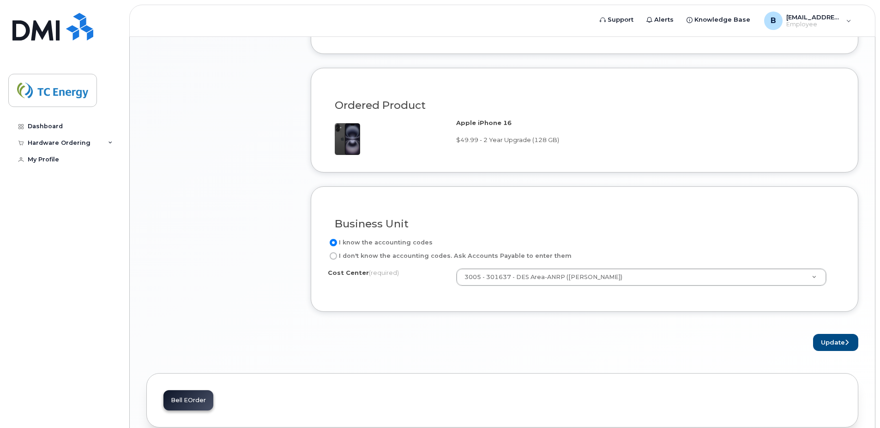
scroll to position [692, 0]
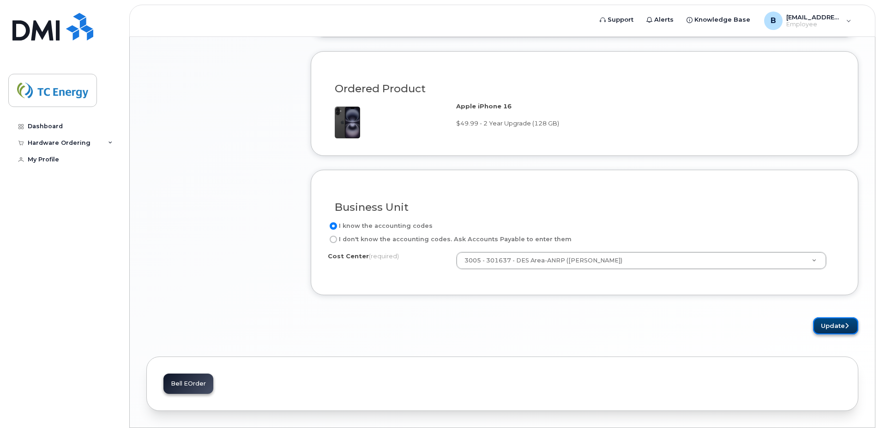
click at [822, 330] on button "Update" at bounding box center [835, 325] width 45 height 17
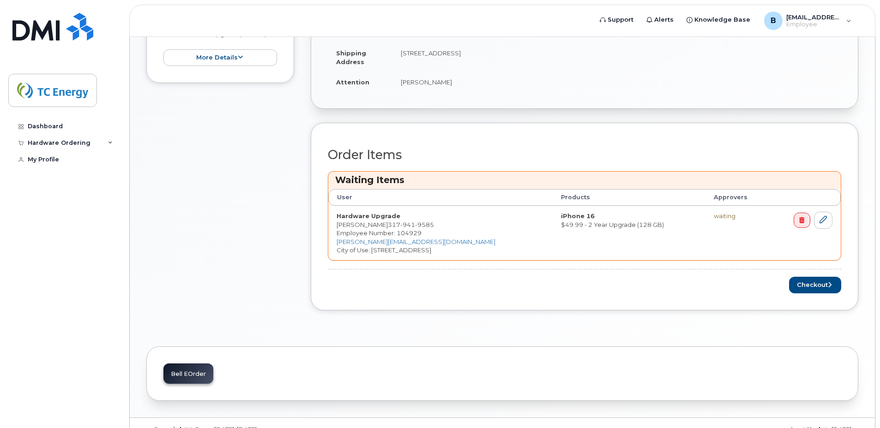
scroll to position [323, 0]
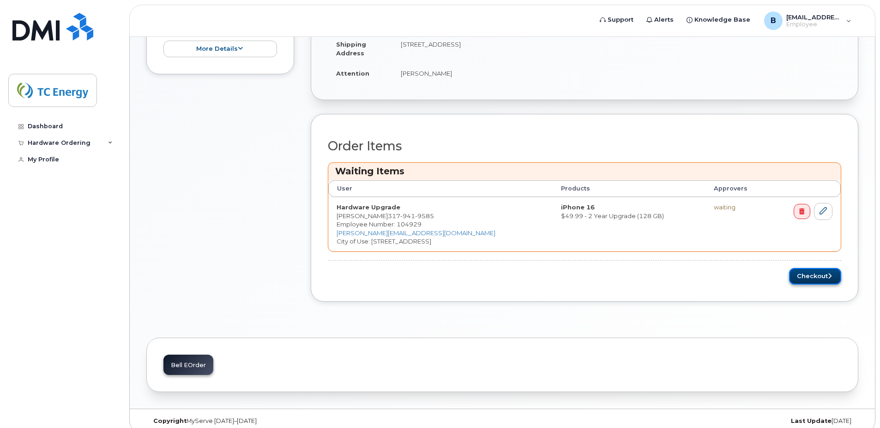
click at [809, 278] on button "Checkout" at bounding box center [815, 276] width 52 height 17
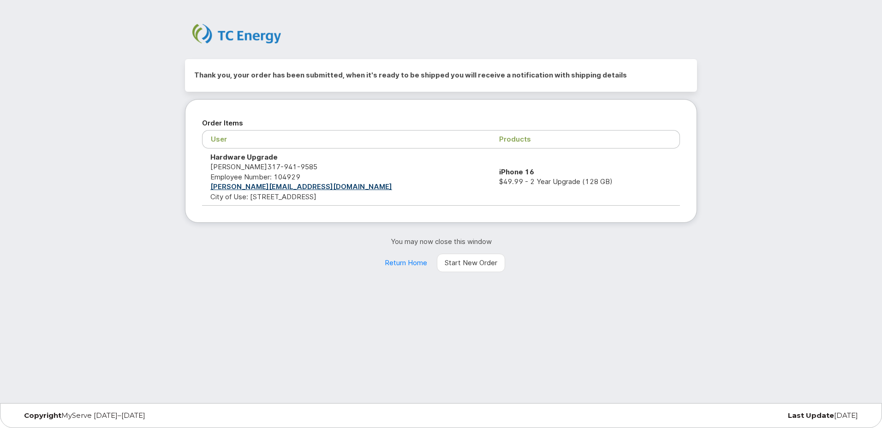
click at [258, 198] on td "Hardware Upgrade [PERSON_NAME] [PHONE_NUMBER] Employee Number: 104929 [PERSON_N…" at bounding box center [346, 177] width 289 height 57
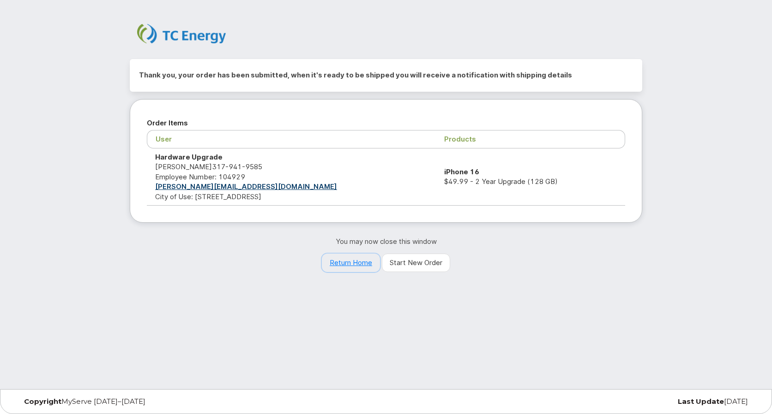
click at [348, 263] on link "Return Home" at bounding box center [351, 263] width 58 height 18
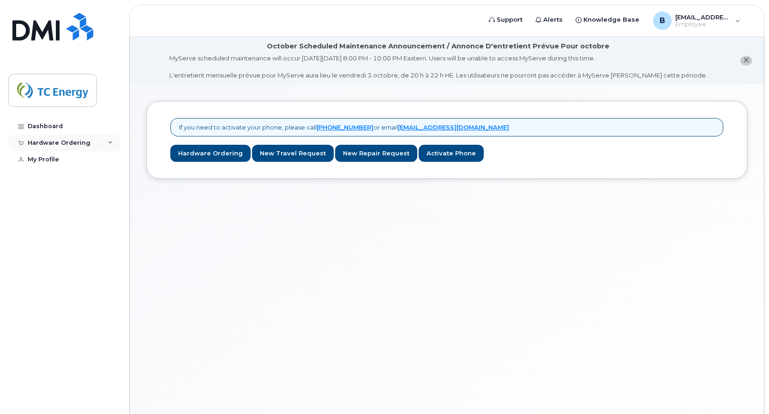
click at [106, 142] on div "Hardware Ordering" at bounding box center [64, 143] width 112 height 17
click at [62, 173] on link "New Order" at bounding box center [72, 178] width 96 height 18
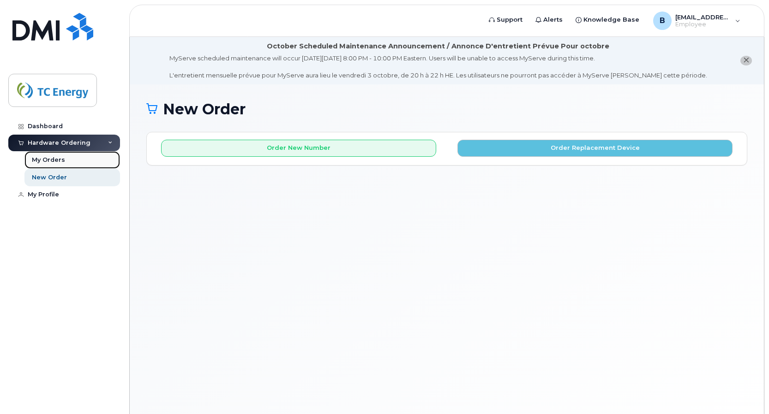
click at [58, 158] on div "My Orders" at bounding box center [48, 160] width 33 height 8
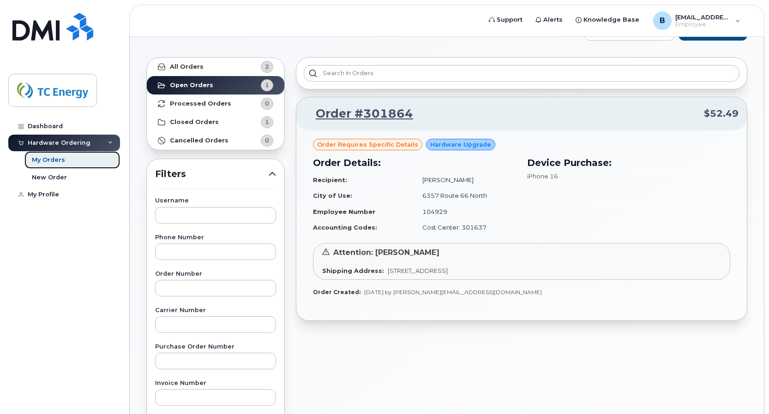
scroll to position [46, 0]
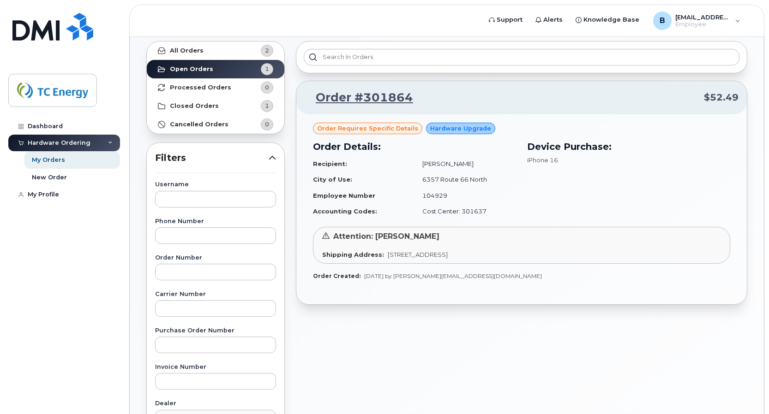
click at [383, 128] on span "Order requires Specific details" at bounding box center [367, 128] width 101 height 9
click at [471, 299] on div "Order requires Specific details Hardware Upgrade Order Details: Recipient: Brya…" at bounding box center [521, 209] width 450 height 190
click at [458, 129] on span "Hardware Upgrade" at bounding box center [460, 128] width 61 height 9
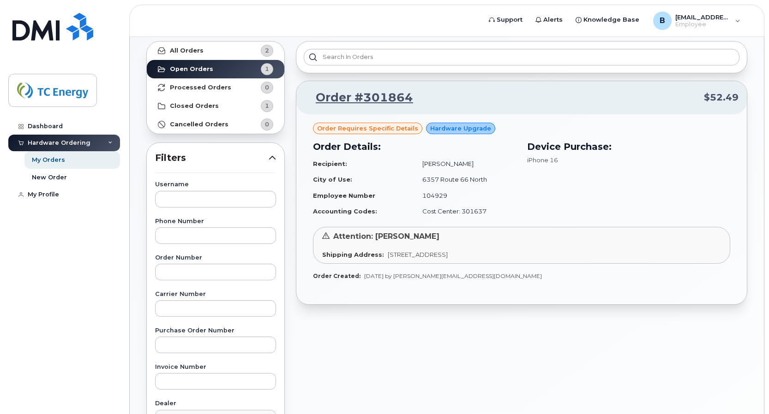
click at [388, 128] on span "Order requires Specific details" at bounding box center [367, 128] width 101 height 9
click at [368, 96] on link "Order #301864" at bounding box center [359, 98] width 108 height 17
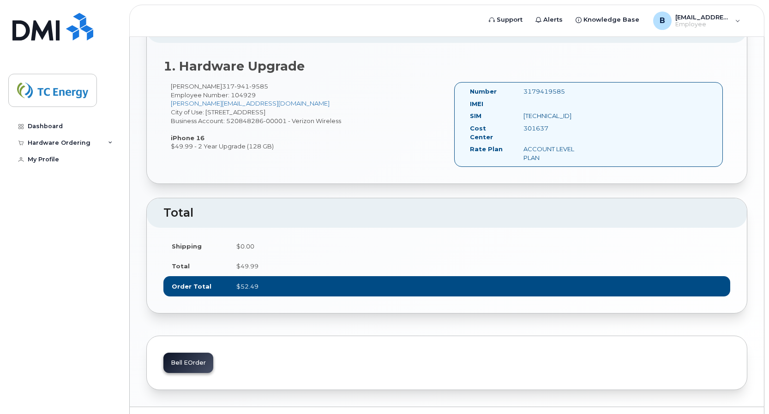
scroll to position [315, 0]
